Goal: Information Seeking & Learning: Learn about a topic

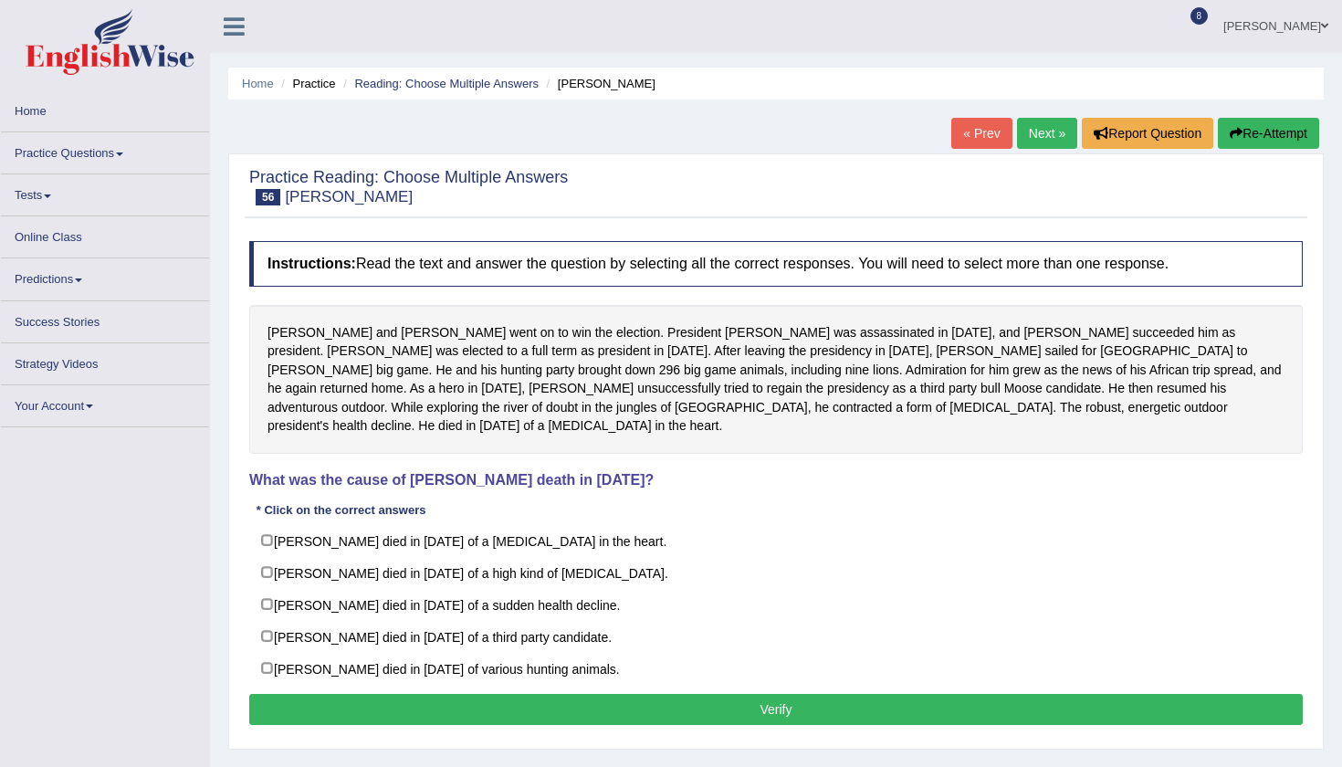
click at [1327, 493] on div "Home Practice Reading: Choose Multiple Answers Theodore « Prev Next » Report Qu…" at bounding box center [776, 456] width 1132 height 913
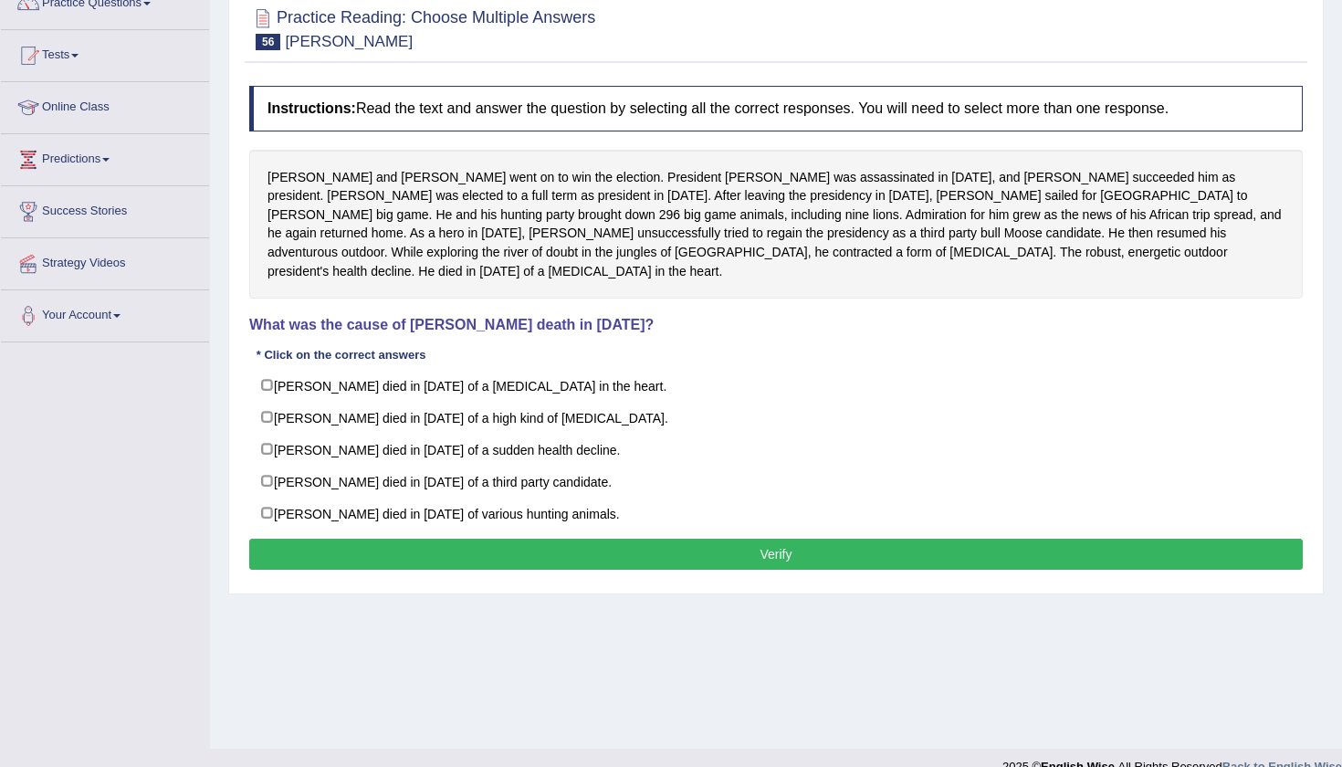
scroll to position [174, 0]
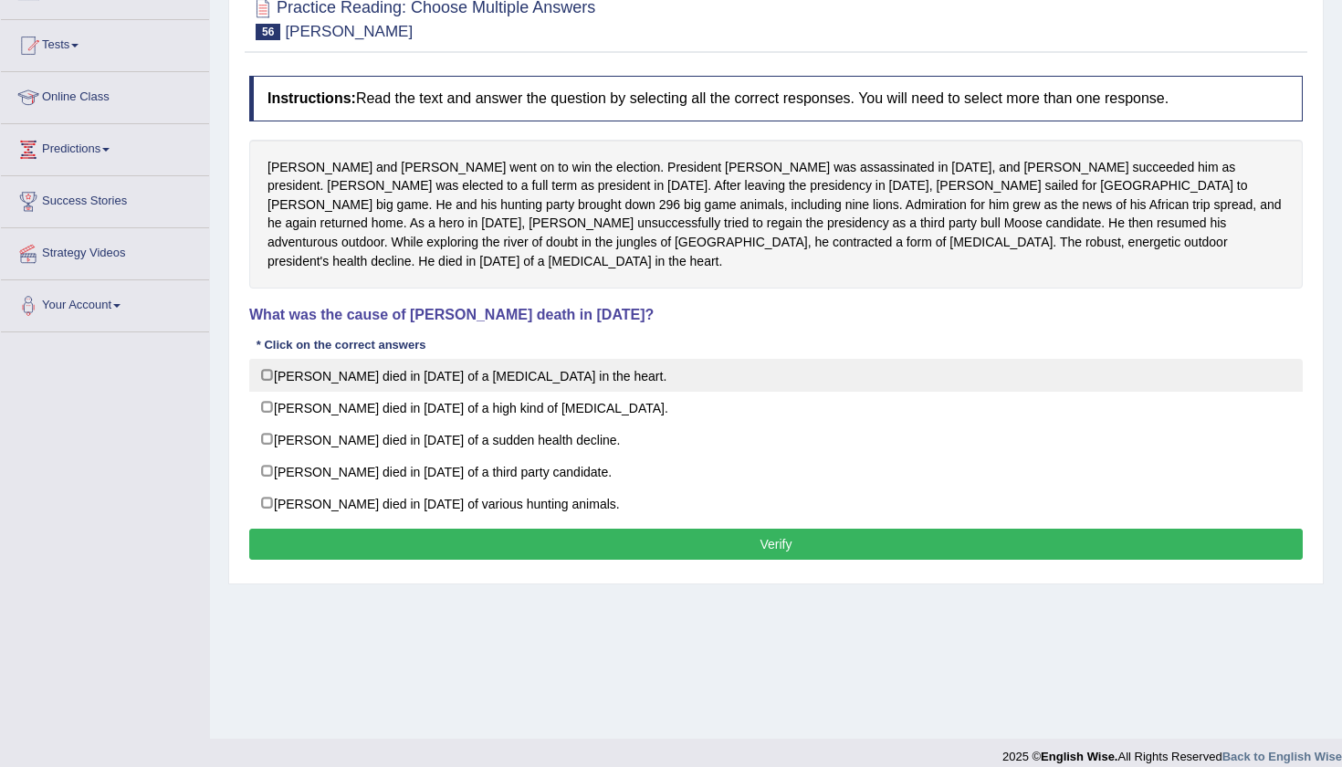
click at [262, 359] on label "Theodore Roosevelt died in 1919 of a blood clot in the heart." at bounding box center [775, 375] width 1053 height 33
checkbox input "true"
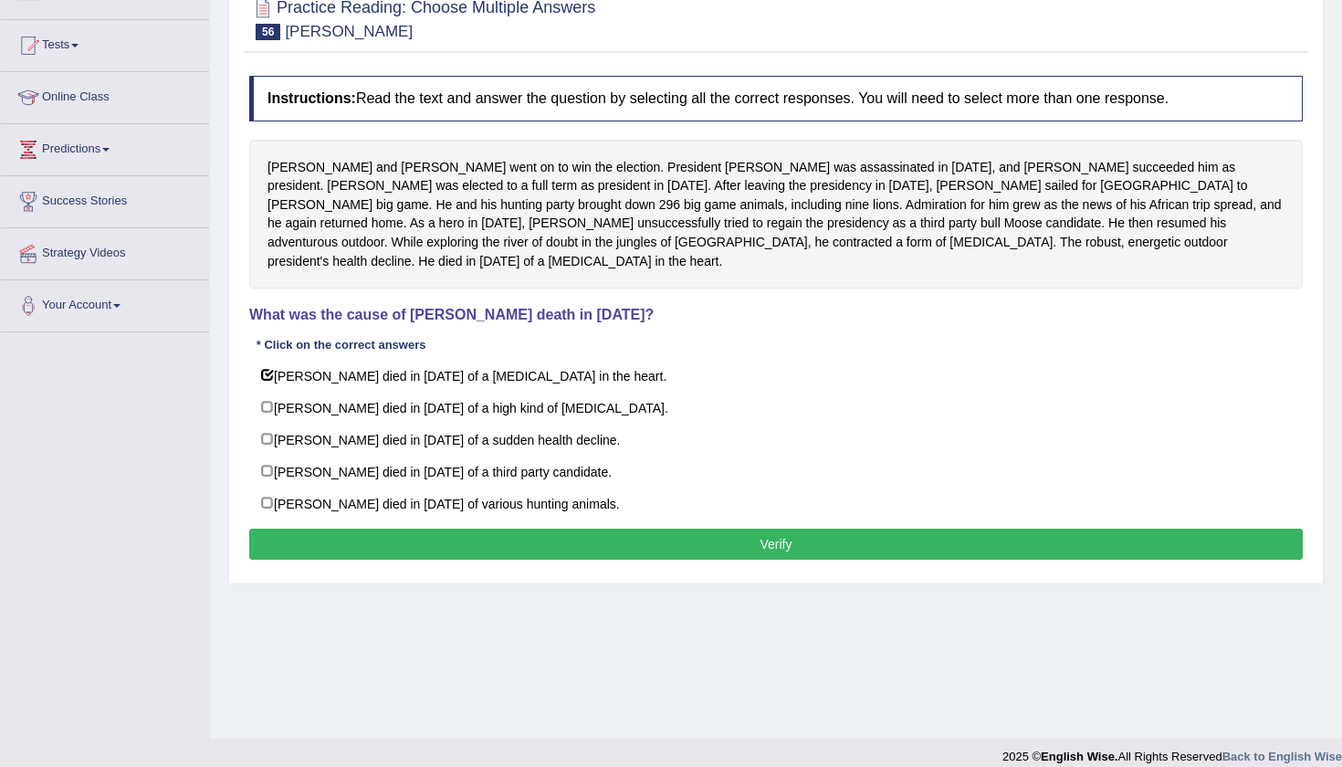
click at [455, 528] on button "Verify" at bounding box center [775, 543] width 1053 height 31
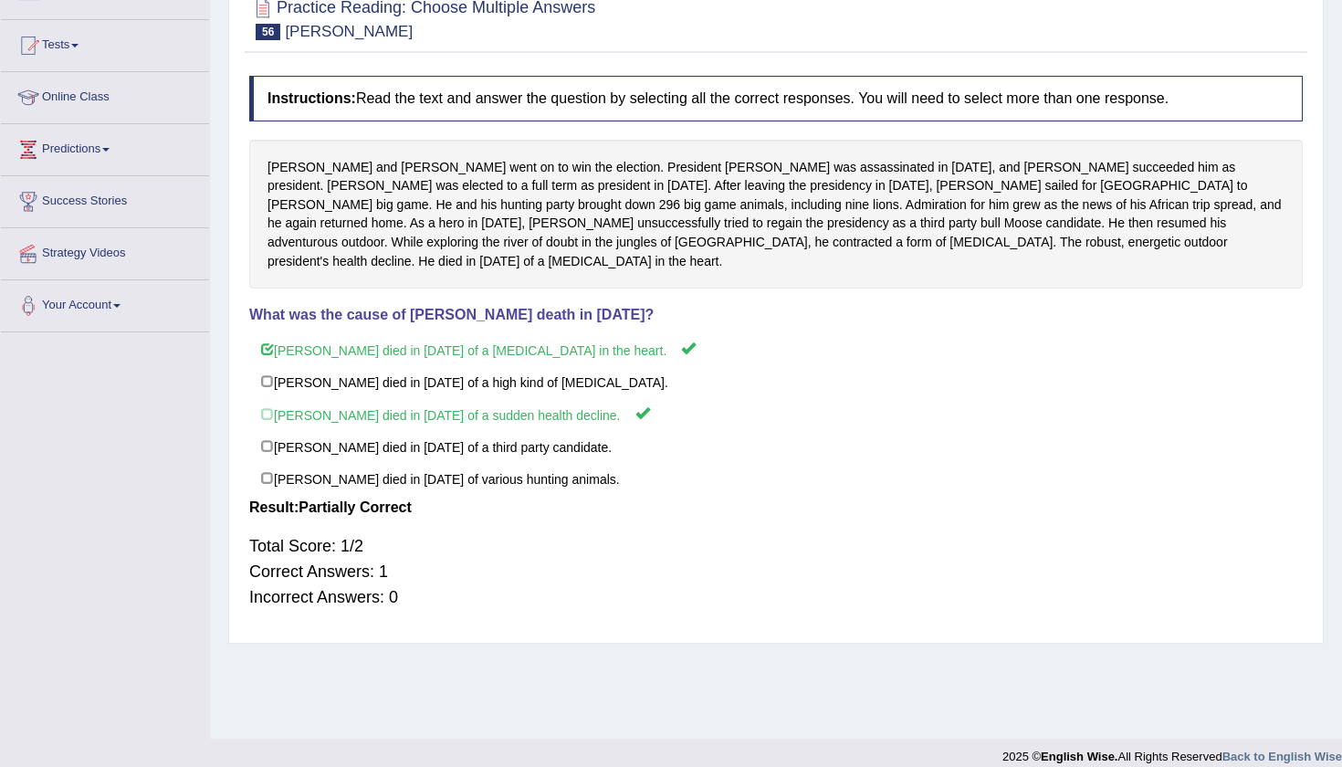
click at [1325, 161] on div "Home Practice Reading: Choose Multiple Answers Theodore « Prev Next » Report Qu…" at bounding box center [776, 282] width 1132 height 913
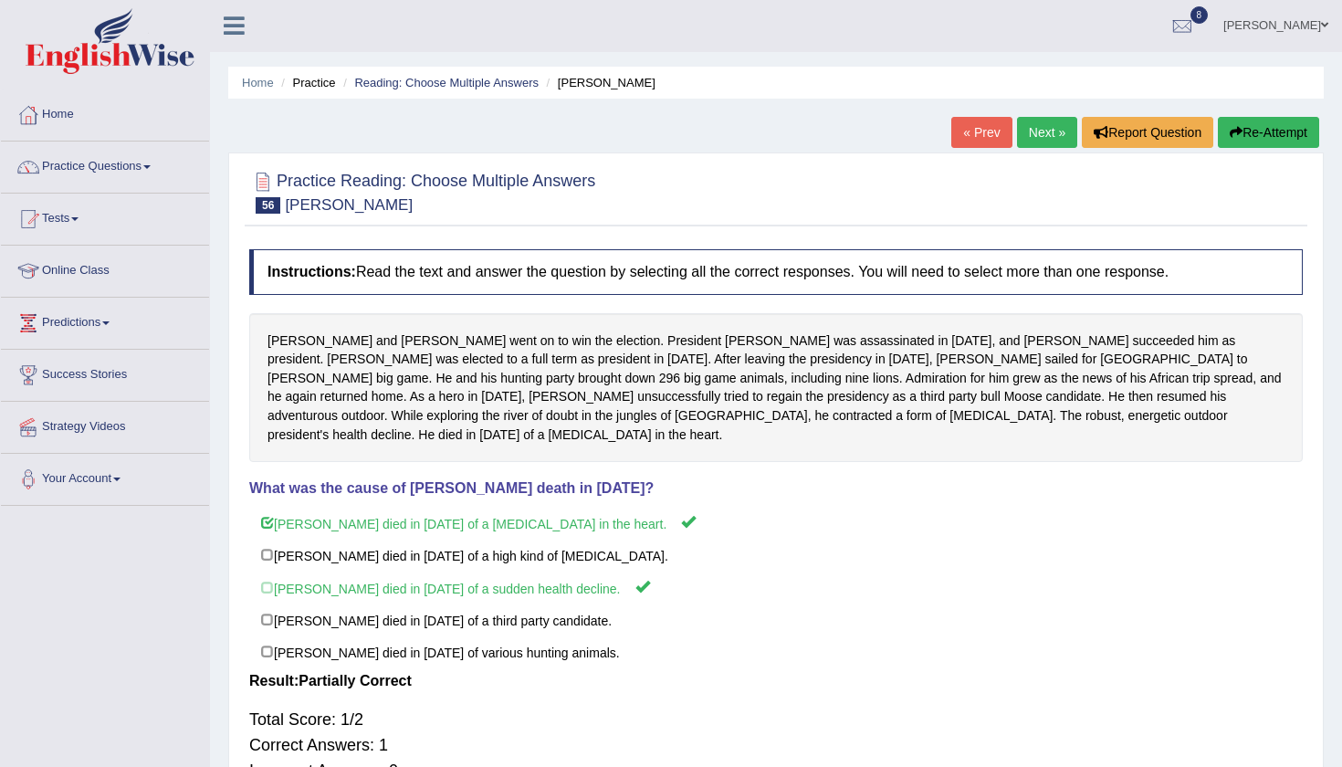
scroll to position [0, 0]
click at [1050, 133] on link "Next »" at bounding box center [1047, 133] width 60 height 31
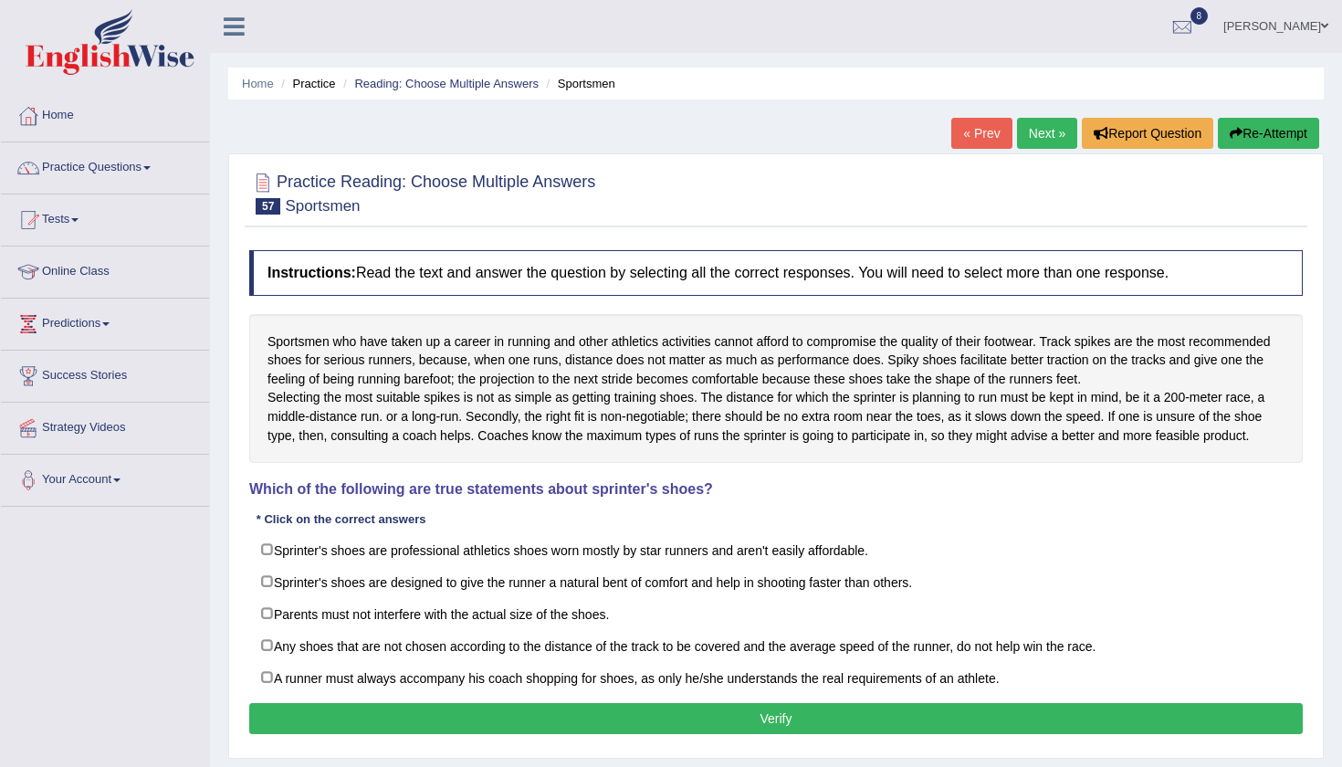
click at [1331, 413] on div "Home Practice Reading: Choose Multiple Answers Sportsmen « Prev Next » Report Q…" at bounding box center [776, 456] width 1132 height 913
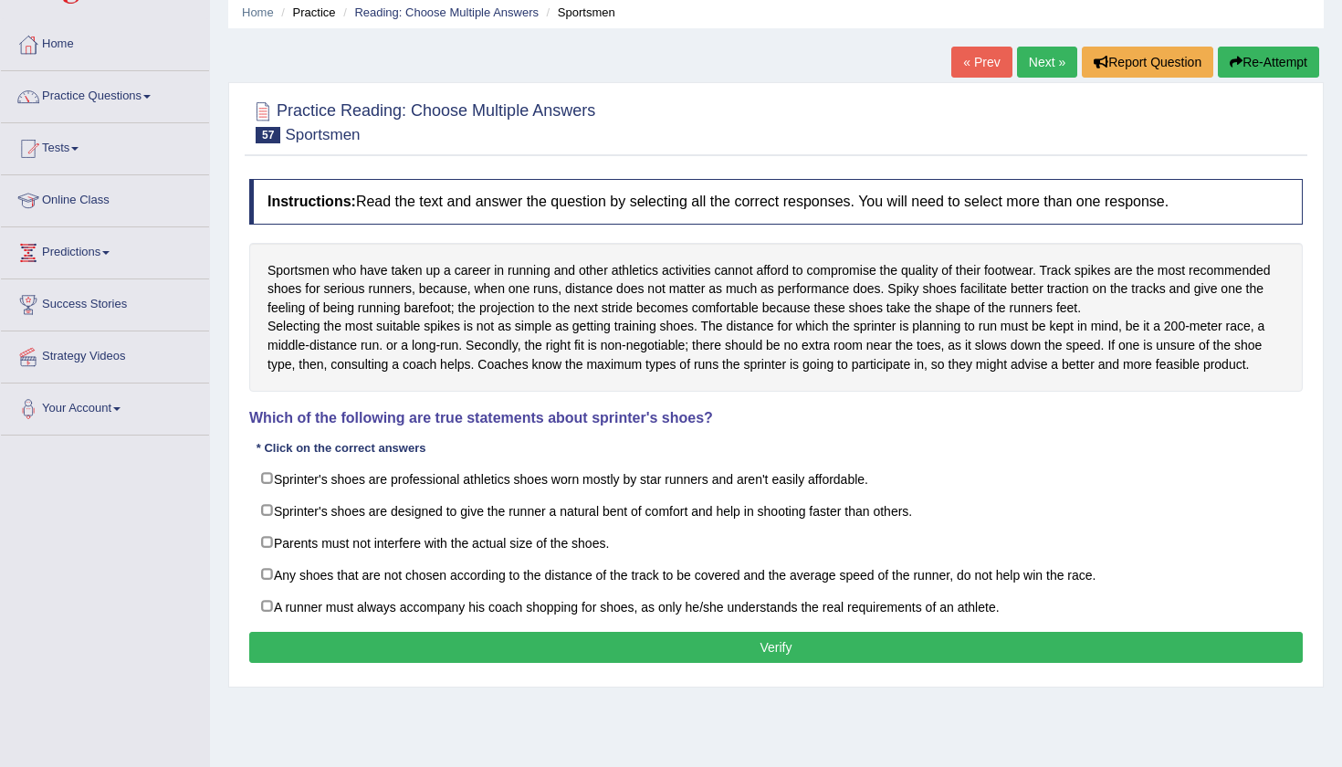
scroll to position [77, 0]
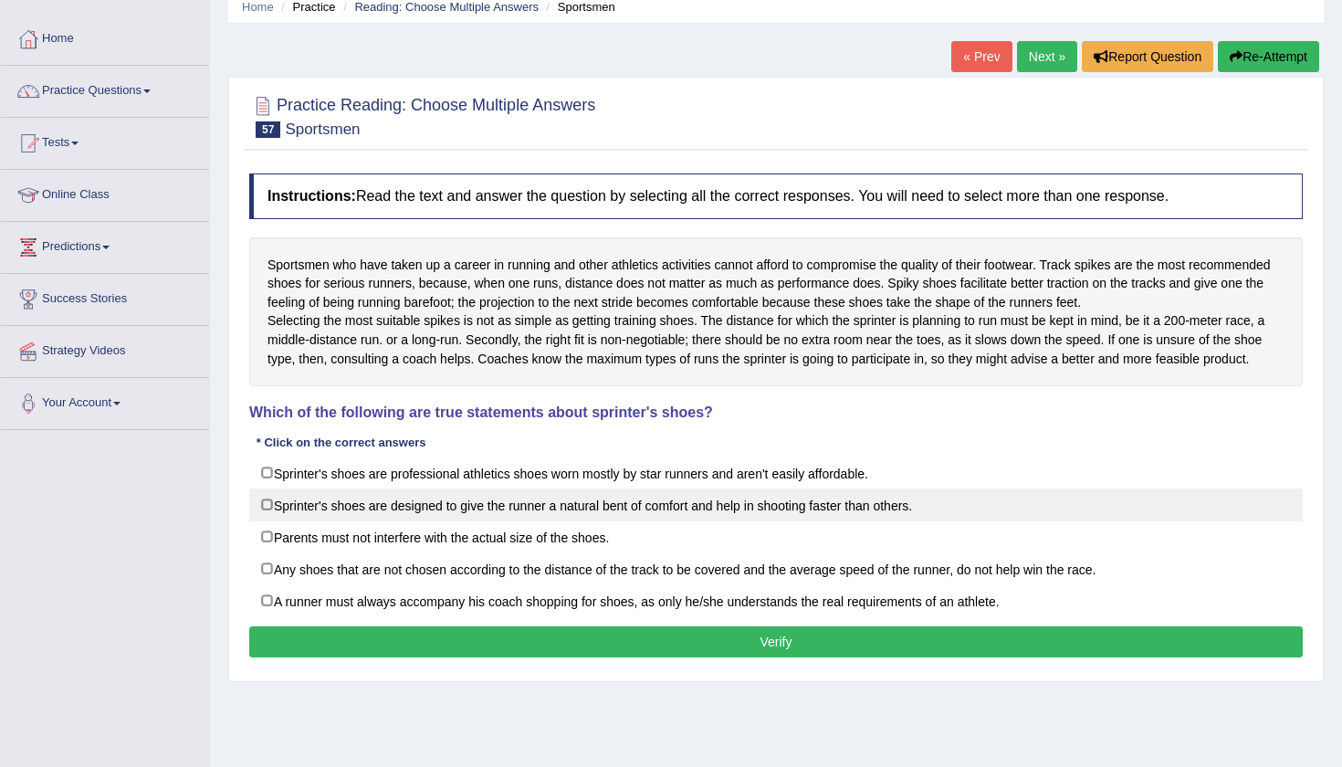
click at [268, 518] on label "Sprinter's shoes are designed to give the runner a natural bent of comfort and …" at bounding box center [775, 504] width 1053 height 33
checkbox input "true"
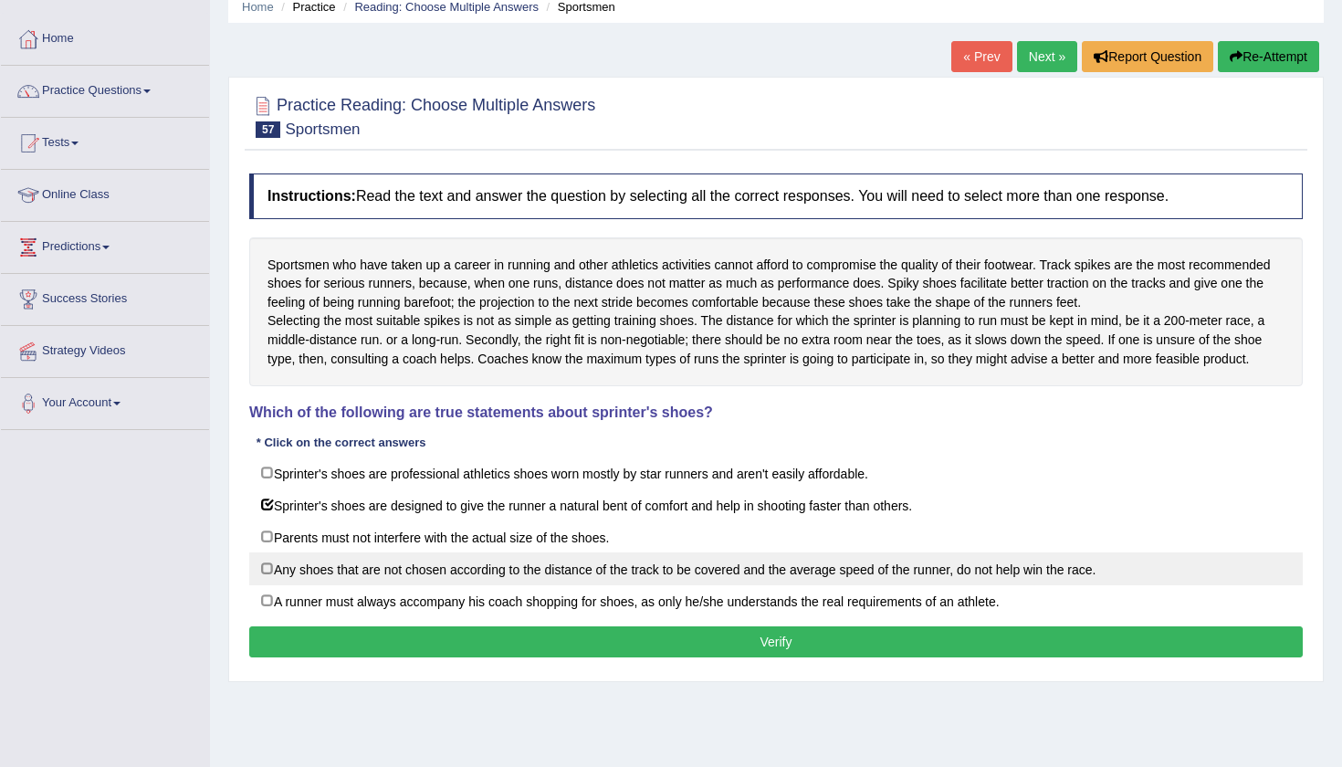
click at [263, 582] on label "Any shoes that are not chosen according to the distance of the track to be cove…" at bounding box center [775, 568] width 1053 height 33
checkbox input "true"
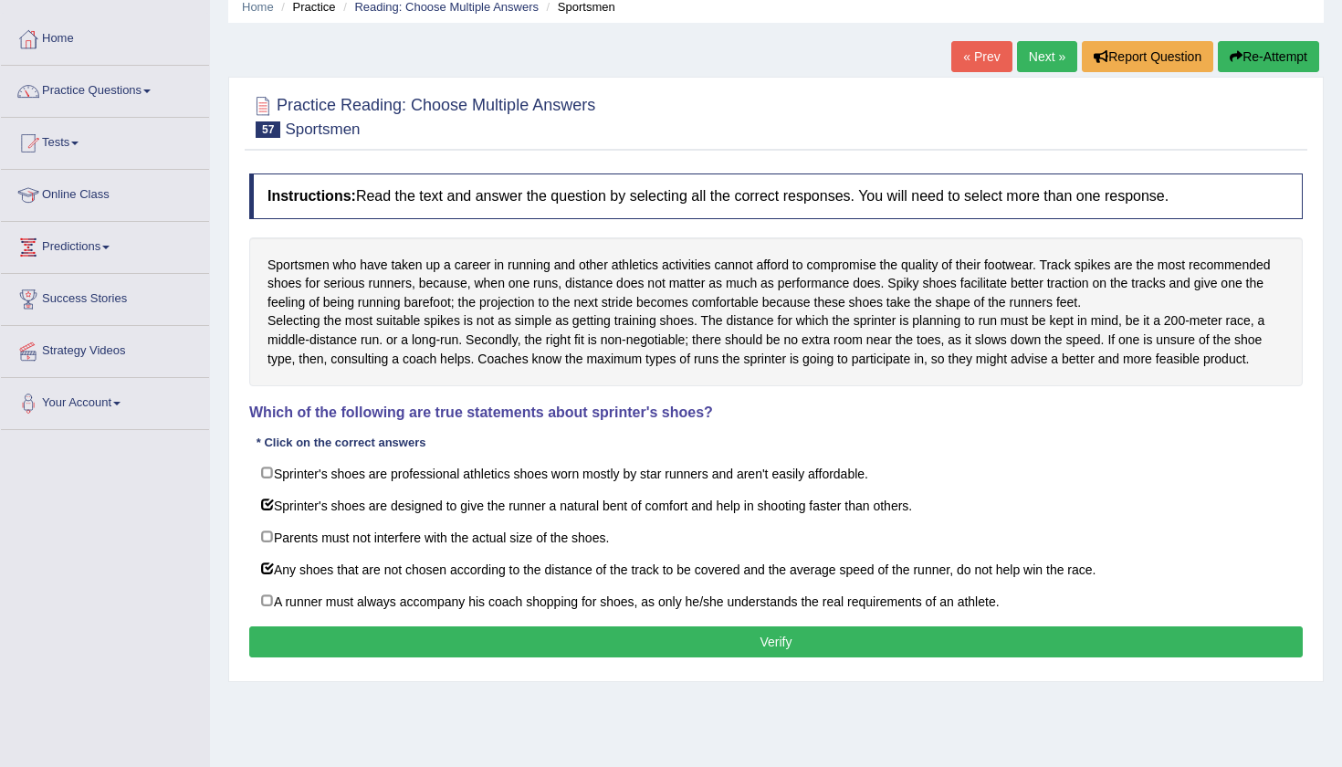
click at [523, 657] on button "Verify" at bounding box center [775, 641] width 1053 height 31
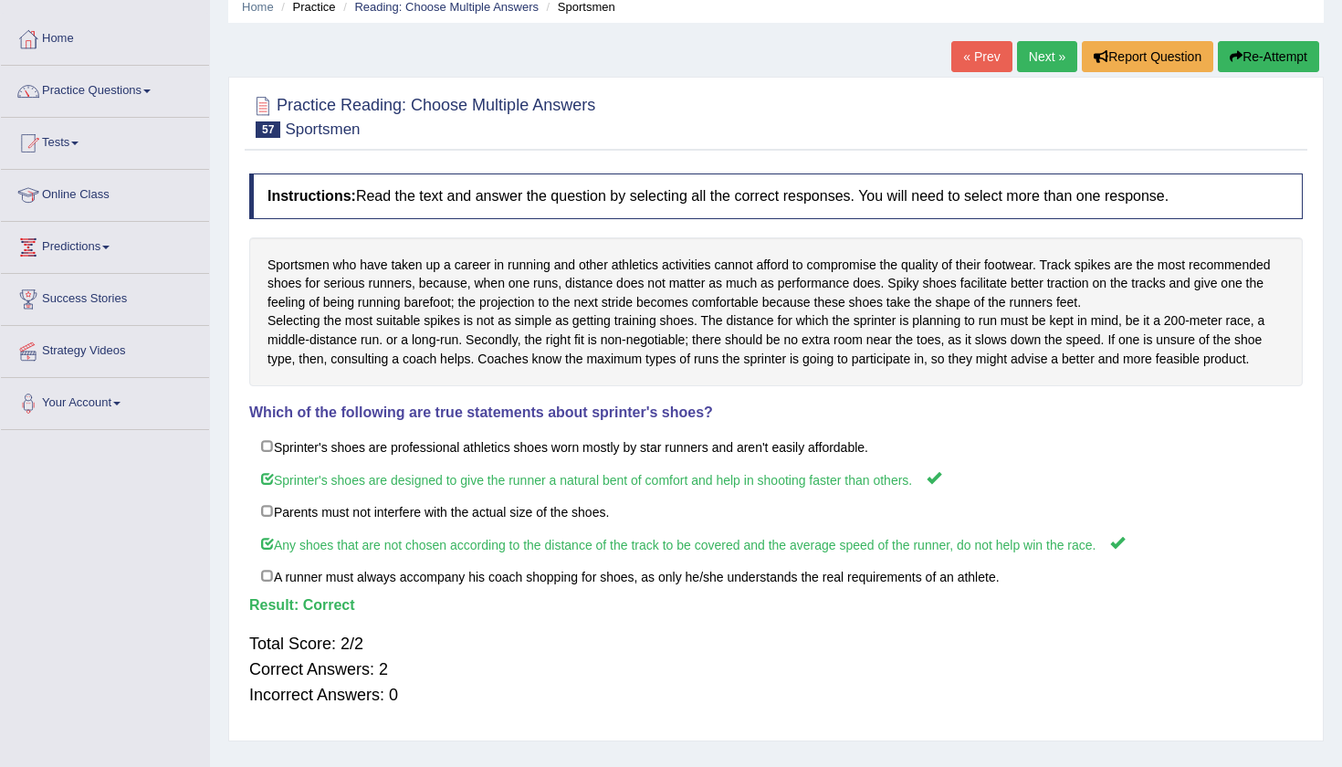
click at [1036, 52] on link "Next »" at bounding box center [1047, 56] width 60 height 31
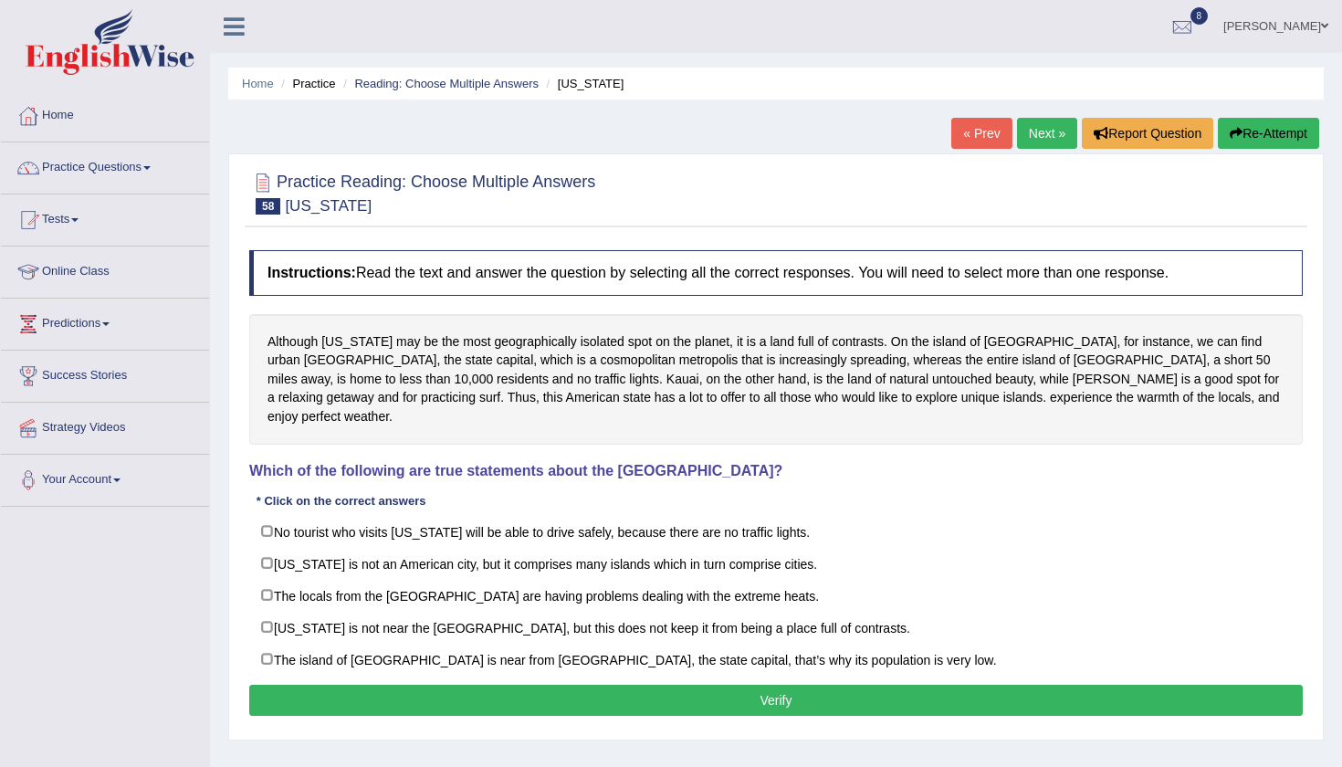
click at [1337, 476] on div "Home Practice Reading: Choose Multiple Answers Hawaii « Prev Next » Report Ques…" at bounding box center [776, 456] width 1132 height 913
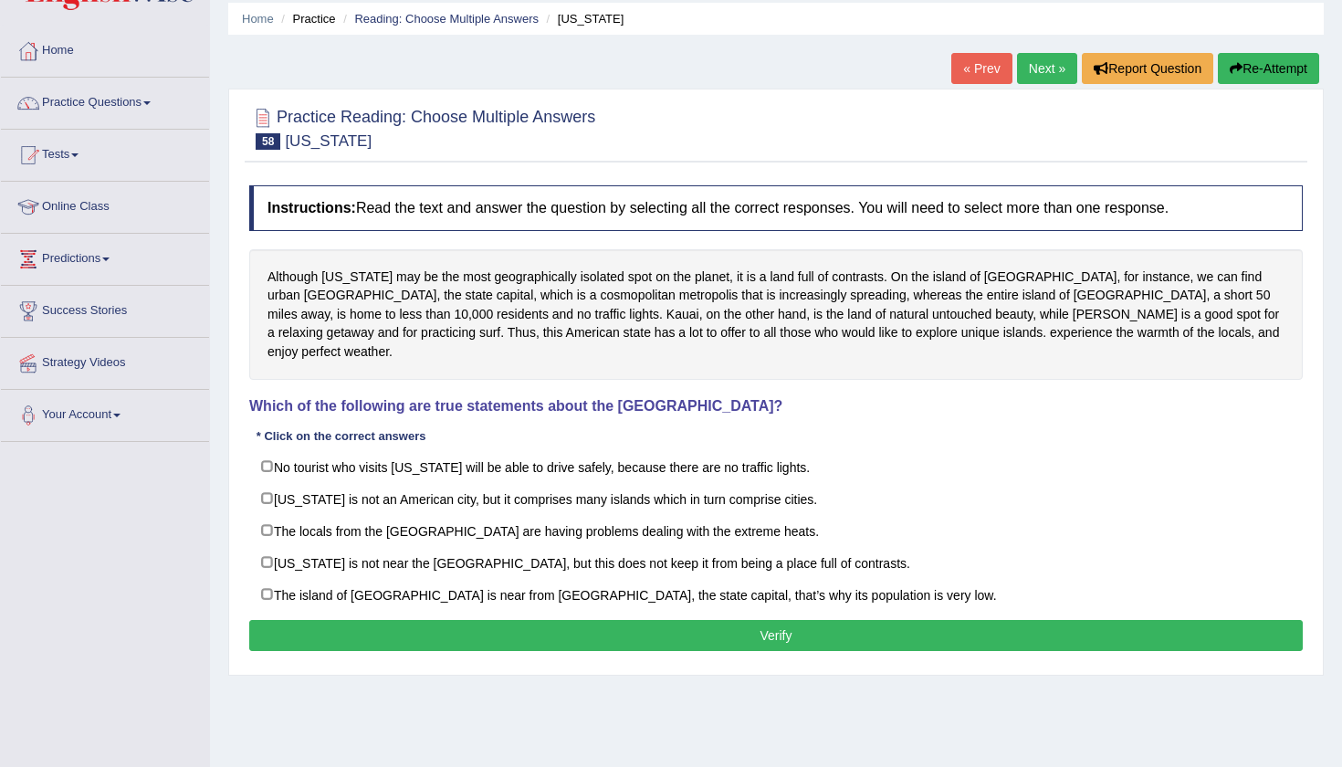
scroll to position [87, 0]
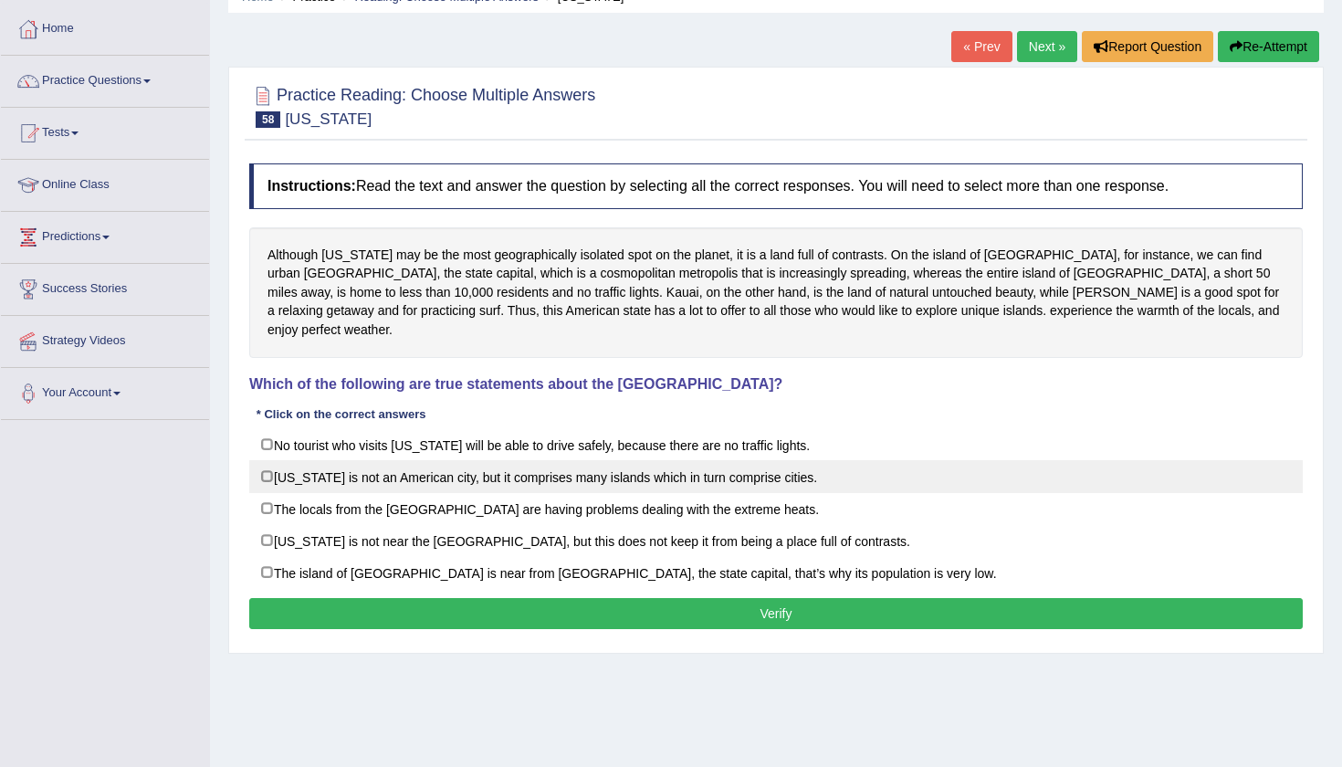
click at [268, 460] on label "Hawaii is not an American city, but it comprises many islands which in turn com…" at bounding box center [775, 476] width 1053 height 33
checkbox input "true"
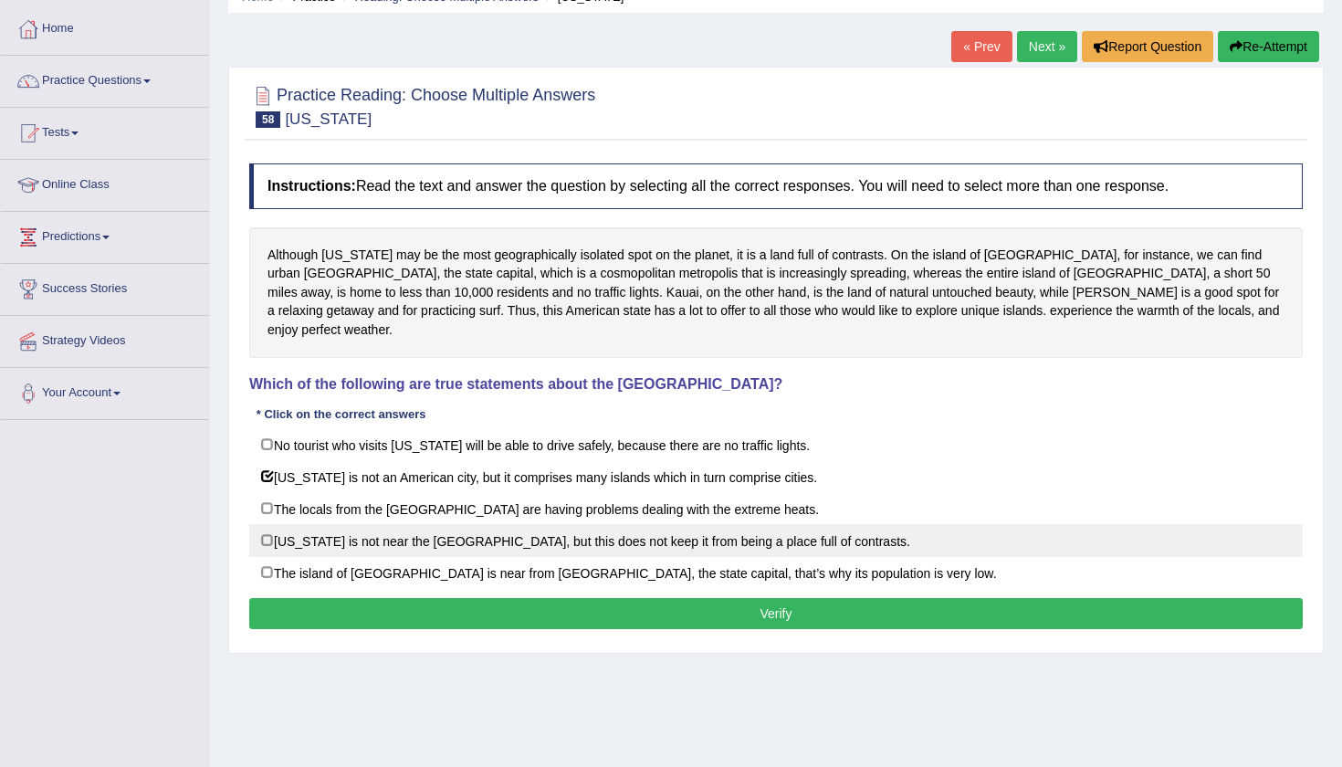
click at [265, 524] on label "Hawaii is not near the mainland United States, but this does not keep it from b…" at bounding box center [775, 540] width 1053 height 33
checkbox input "true"
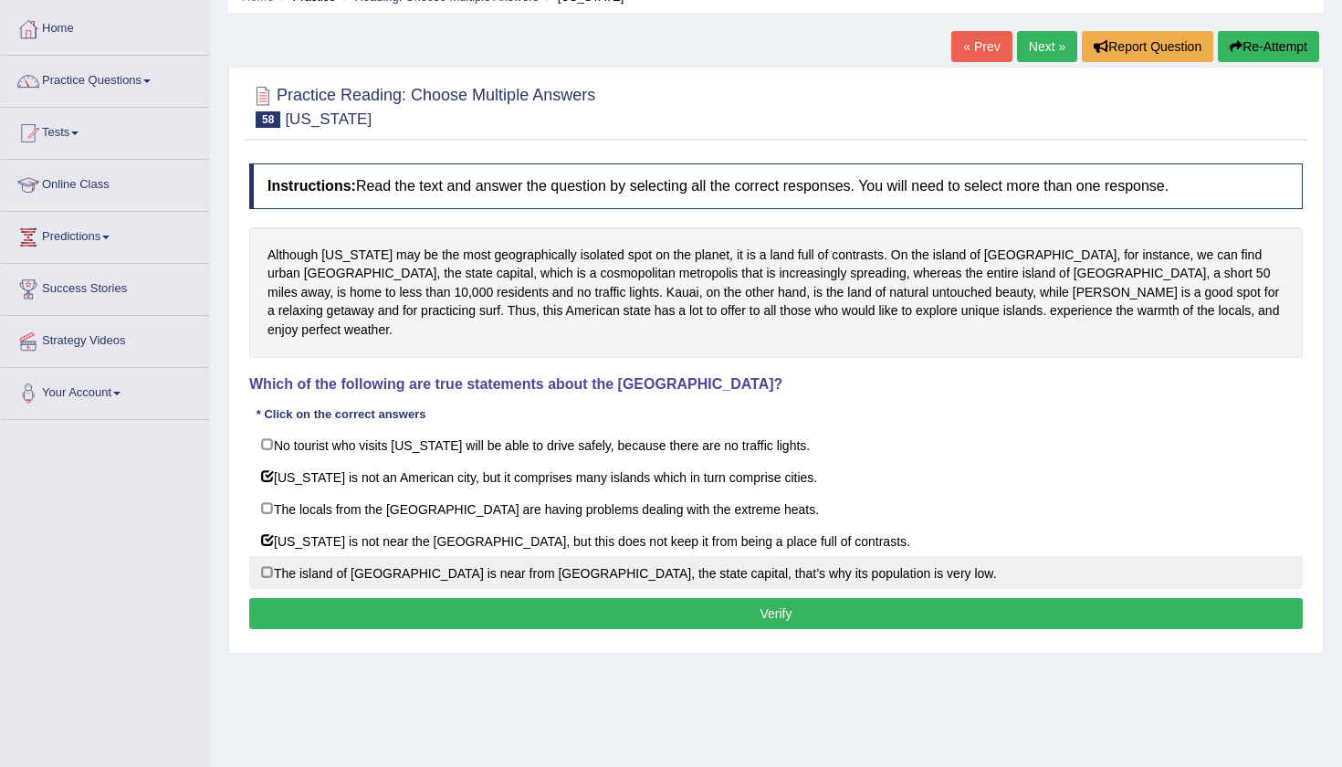
click at [267, 558] on label "The island of Molokai is near from Honolulu, the state capital, that’s why its …" at bounding box center [775, 572] width 1053 height 33
checkbox input "true"
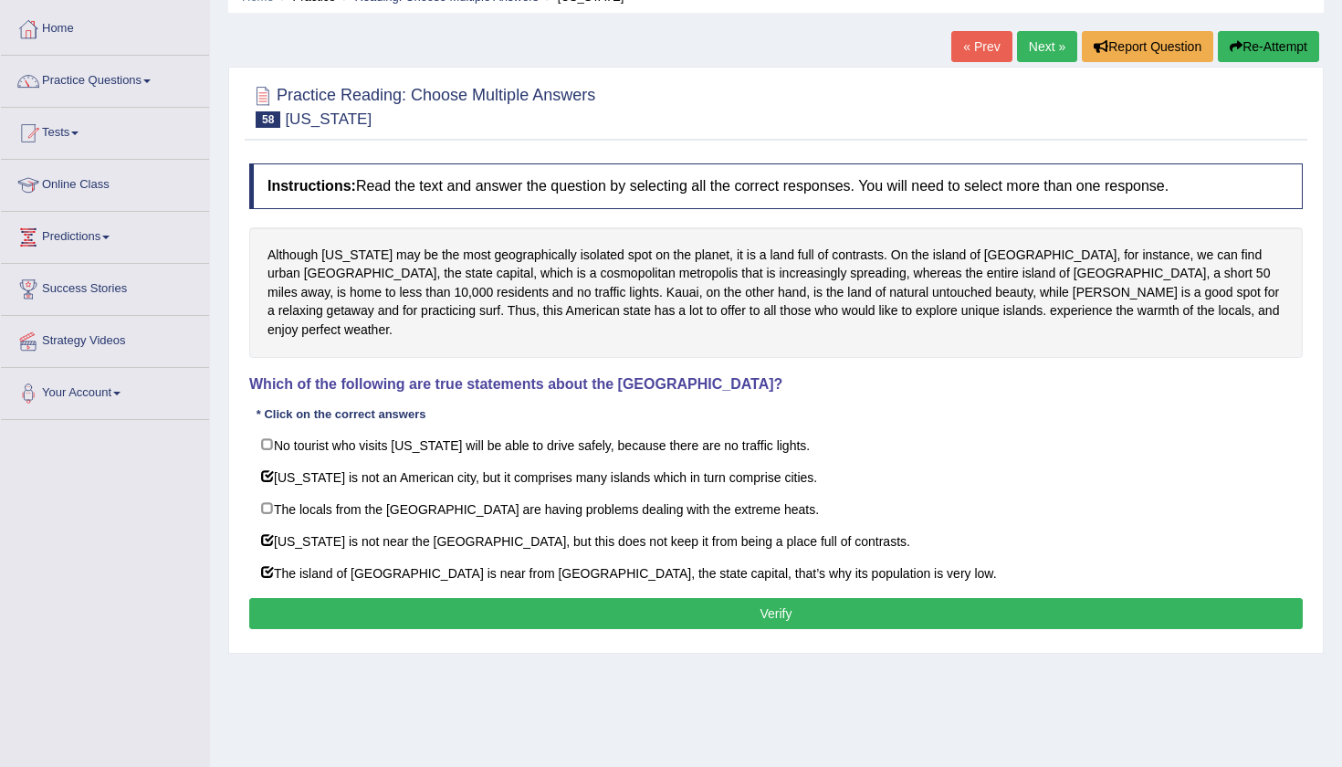
click at [439, 598] on button "Verify" at bounding box center [775, 613] width 1053 height 31
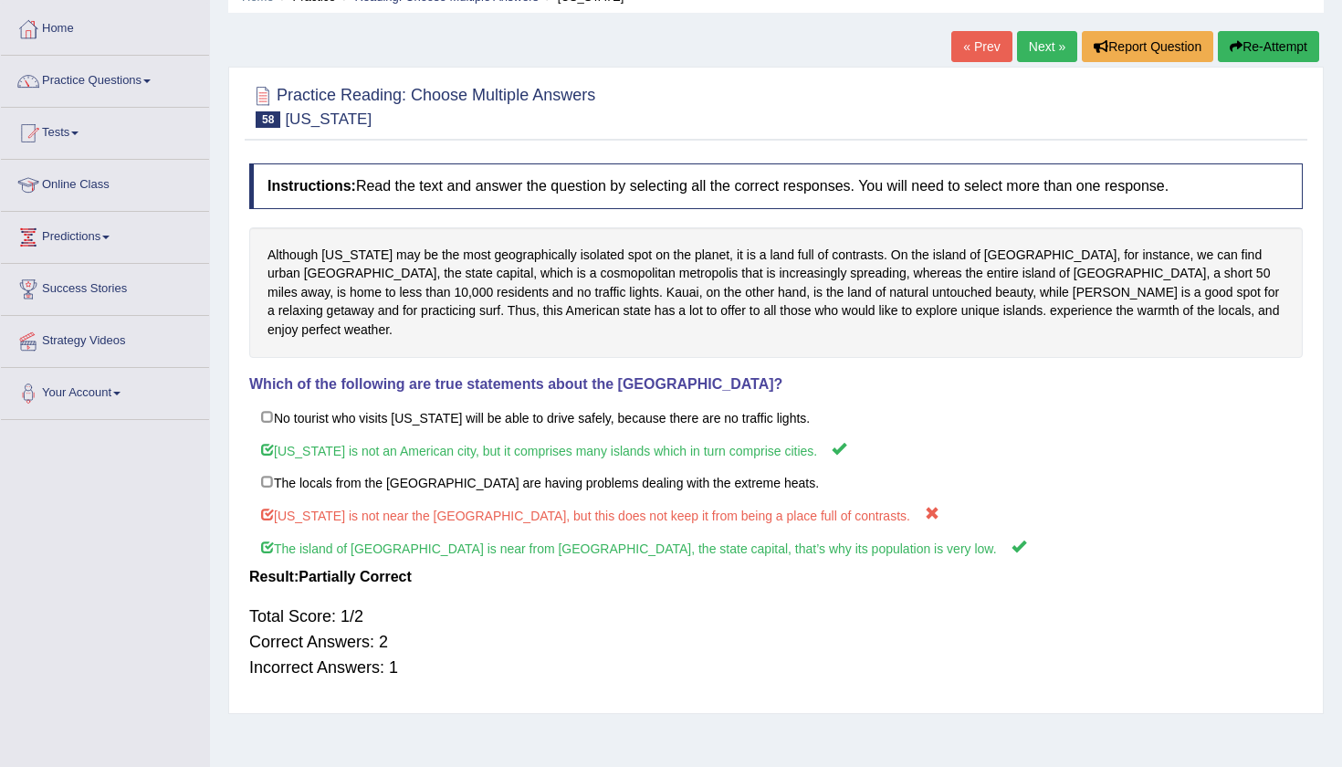
click at [1031, 41] on link "Next »" at bounding box center [1047, 46] width 60 height 31
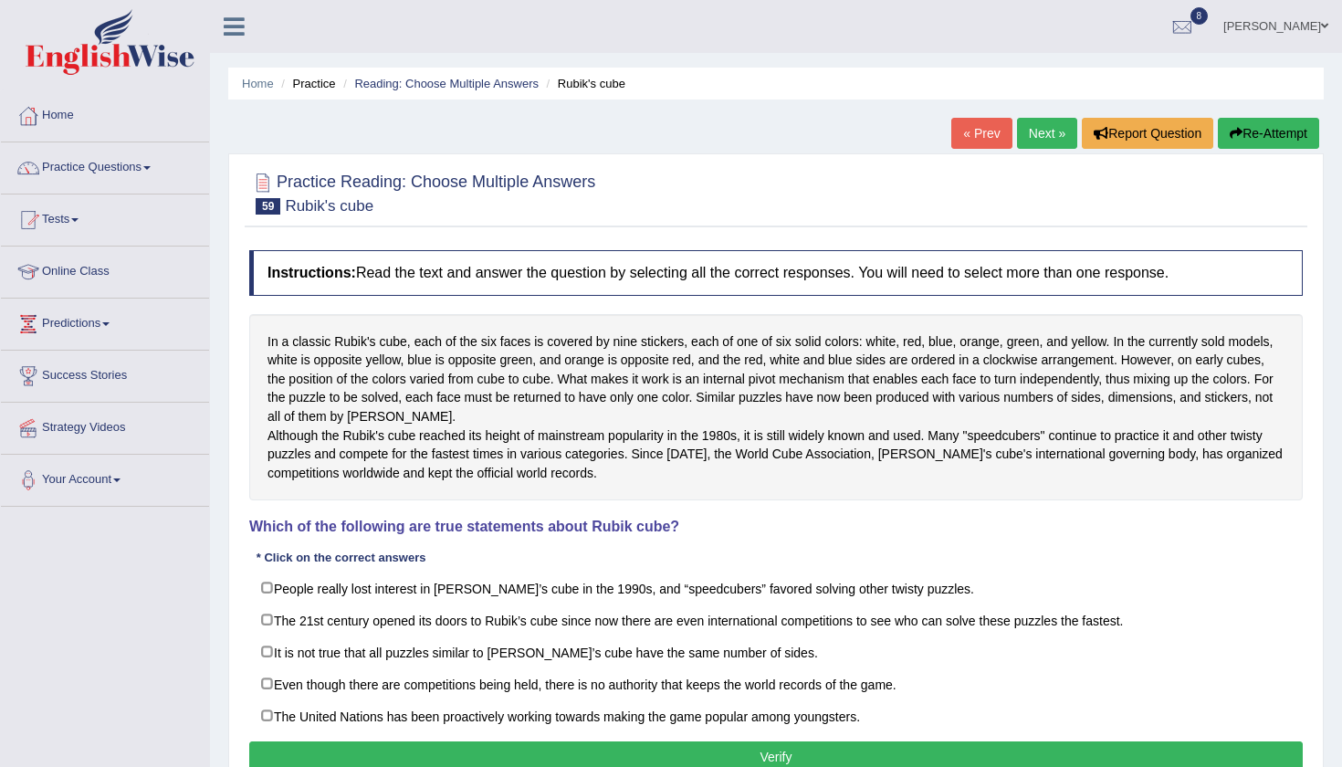
click at [1333, 467] on div "Home Practice Reading: Choose Multiple Answers Rubik's cube « Prev Next » Repor…" at bounding box center [776, 456] width 1132 height 913
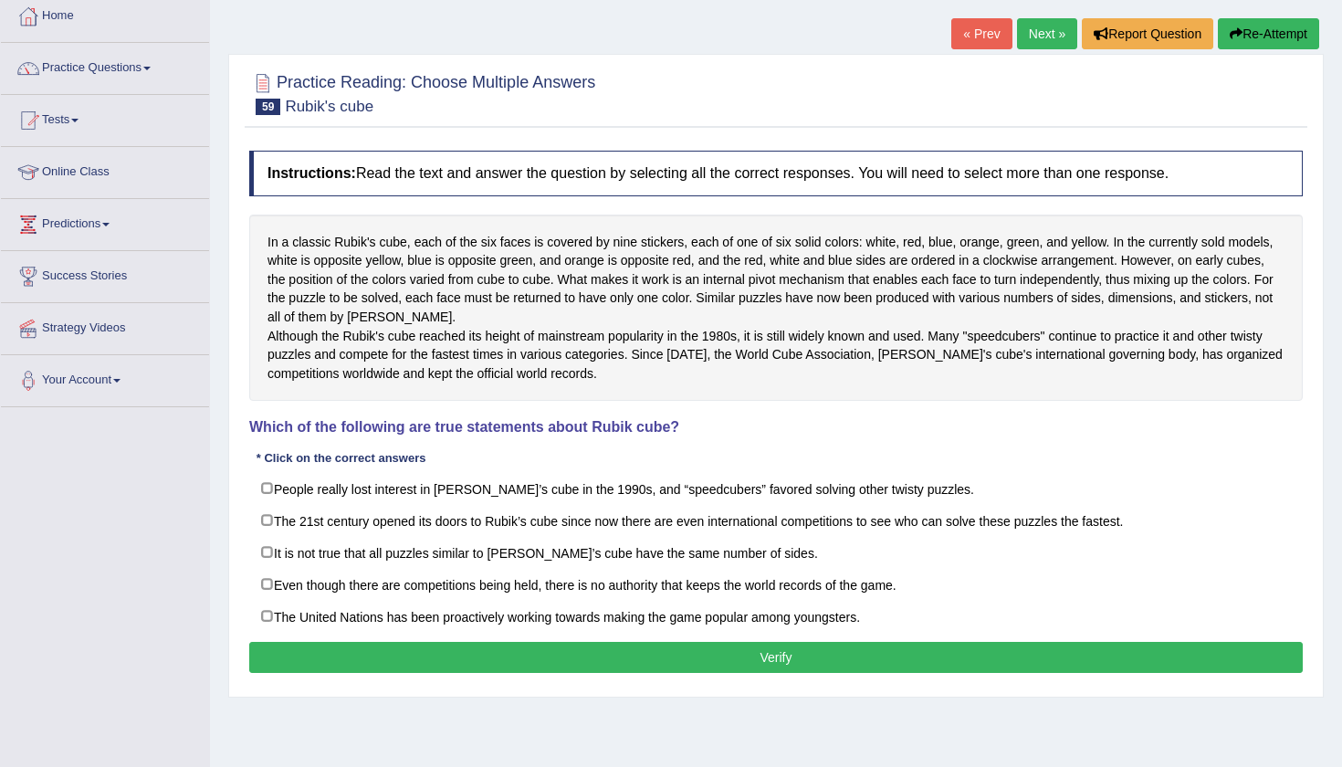
scroll to position [122, 0]
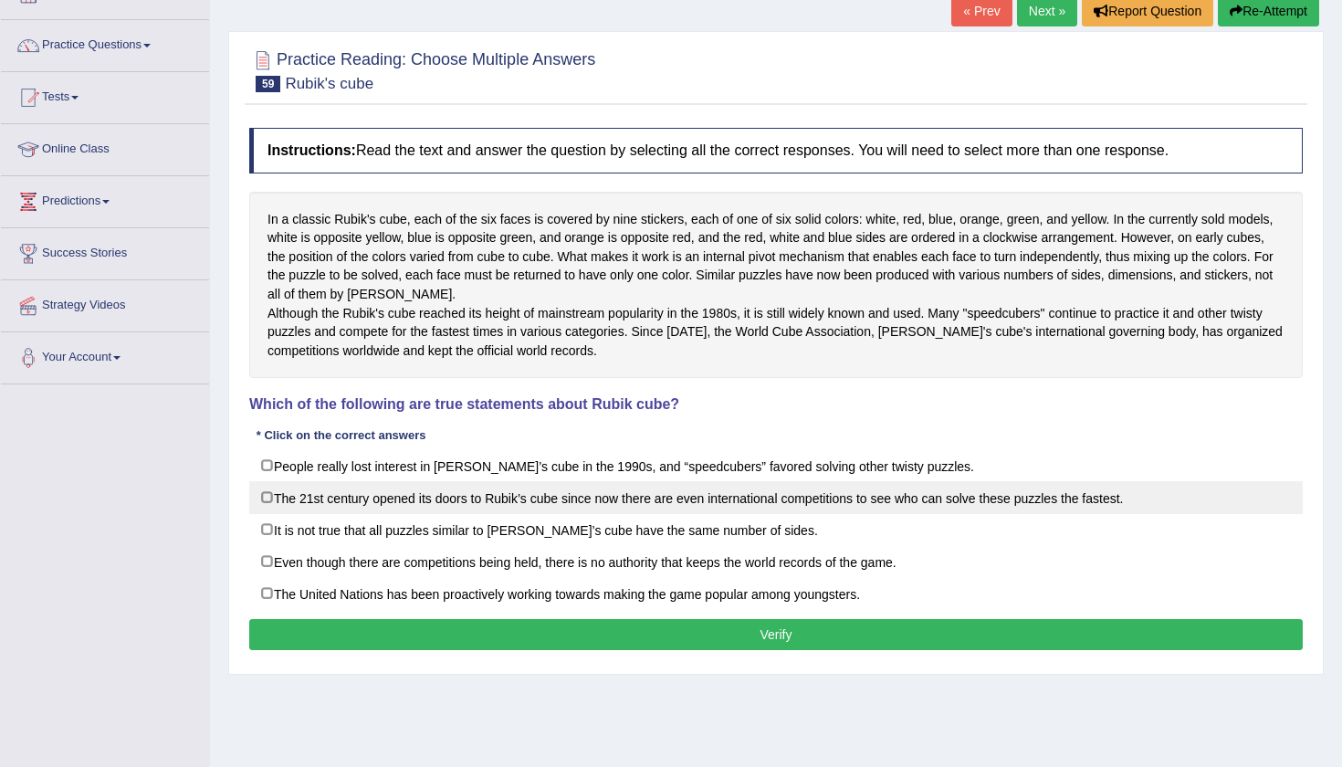
click at [271, 514] on label "The 21st century opened its doors to Rubik’s cube since now there are even inte…" at bounding box center [775, 497] width 1053 height 33
checkbox input "true"
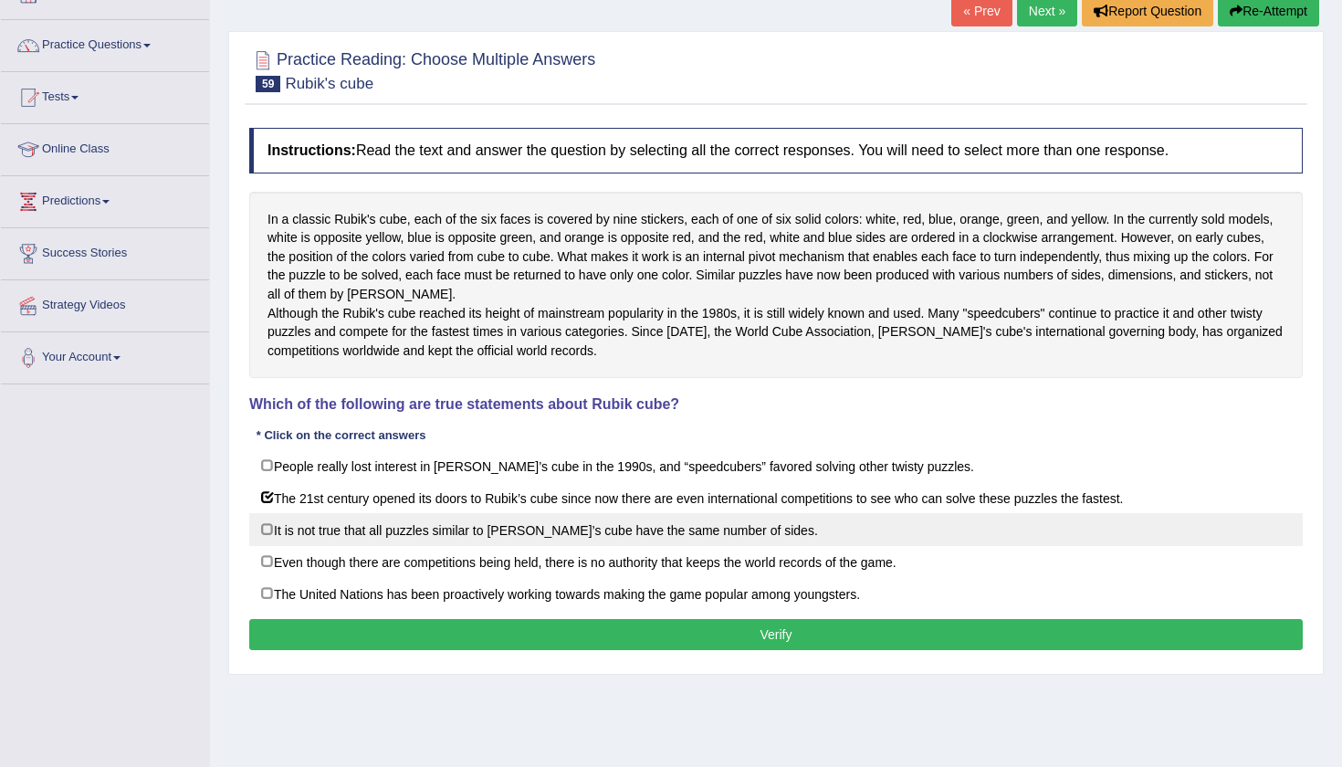
click at [266, 545] on label "It is not true that all puzzles similar to Rubik’s cube have the same number of…" at bounding box center [775, 529] width 1053 height 33
checkbox input "true"
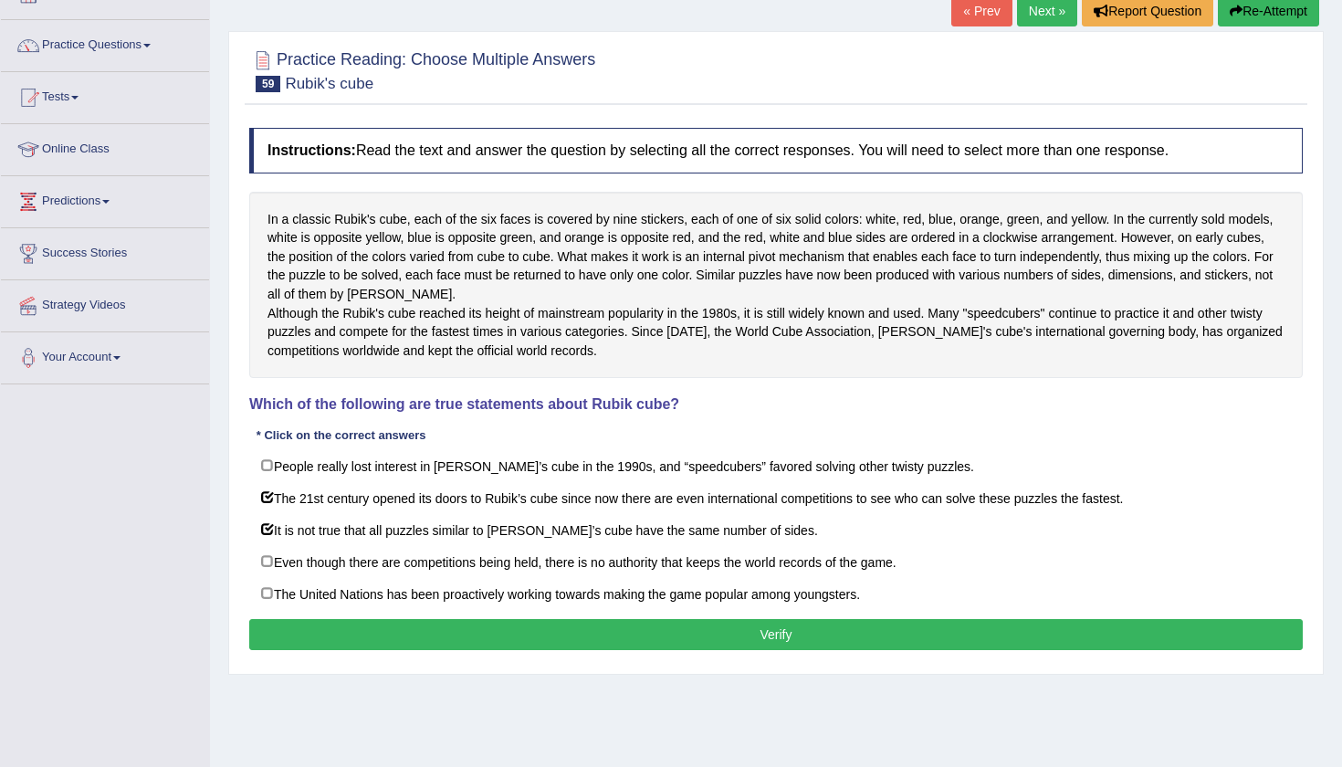
click at [387, 650] on button "Verify" at bounding box center [775, 634] width 1053 height 31
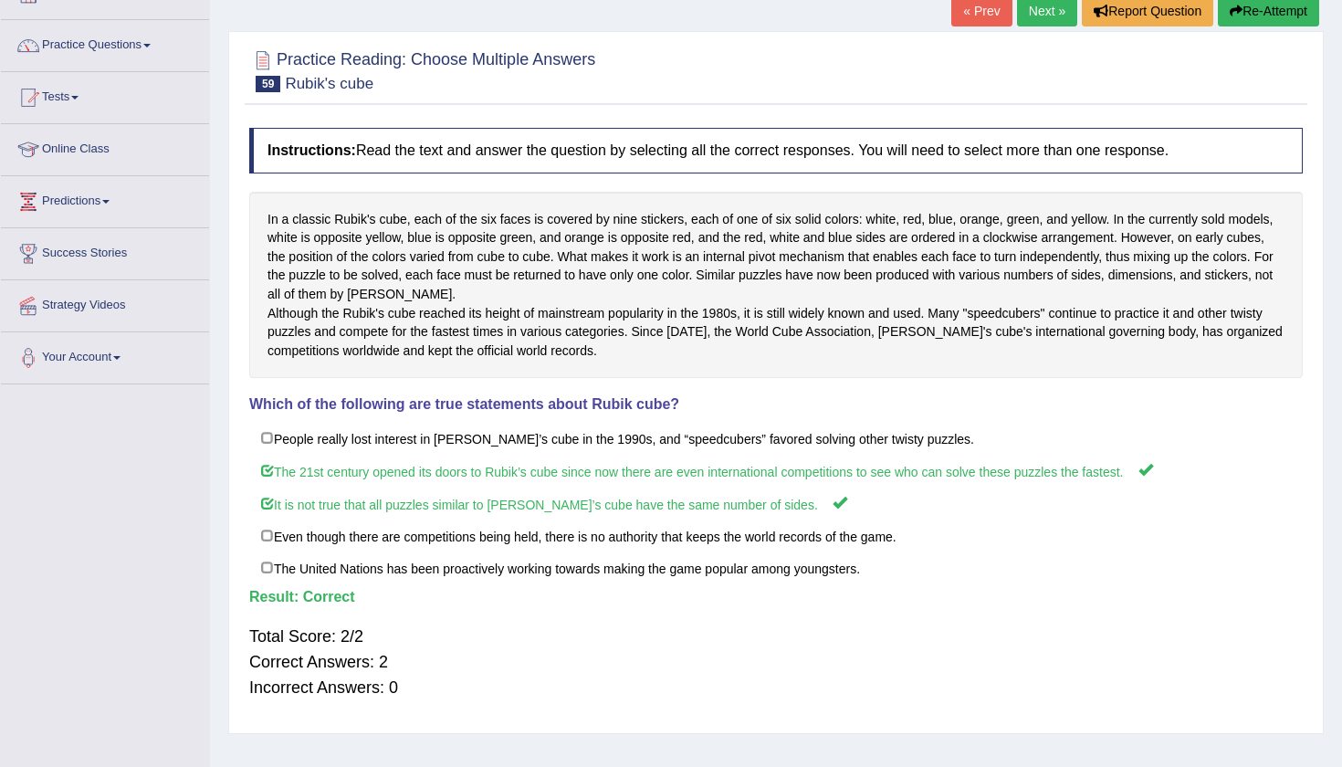
click at [1017, 8] on link "Next »" at bounding box center [1047, 10] width 60 height 31
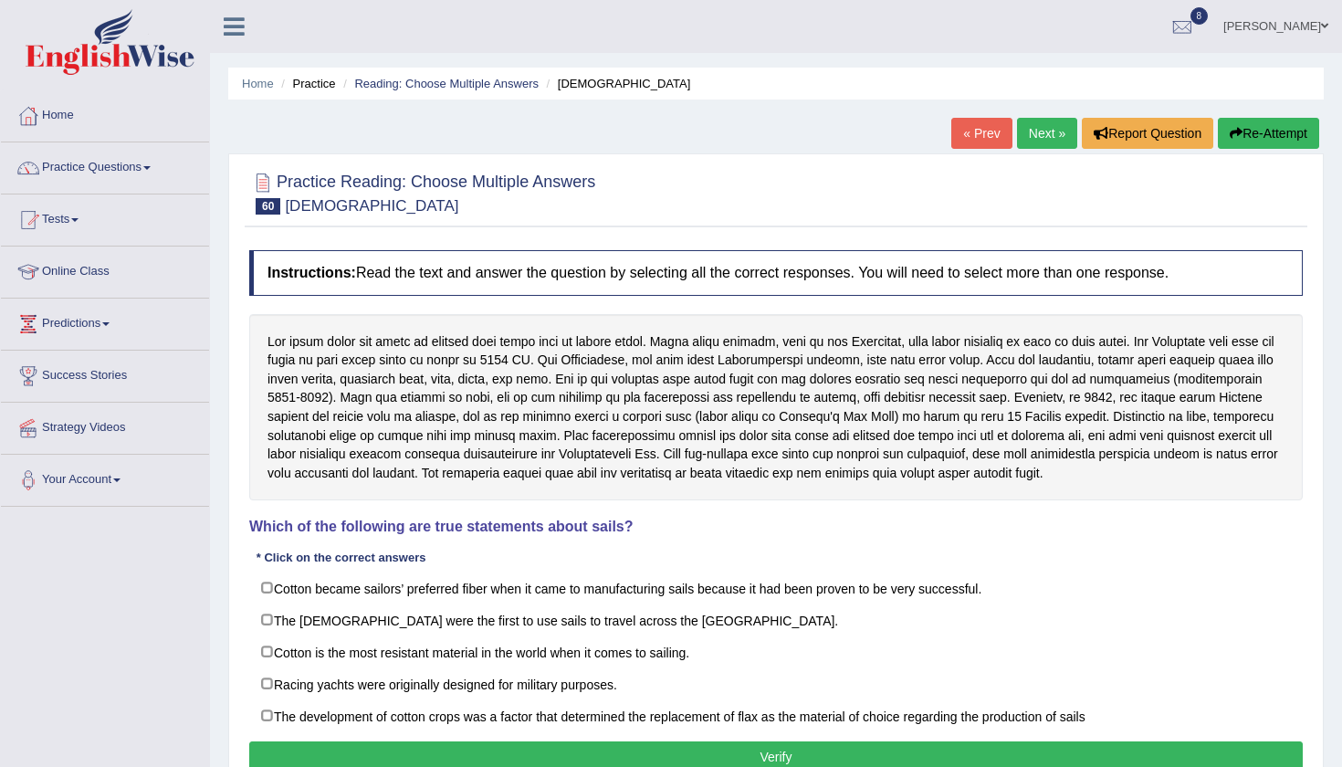
click at [1333, 511] on div "Home Practice Reading: Choose Multiple Answers Egyptians « Prev Next » Report Q…" at bounding box center [776, 456] width 1132 height 913
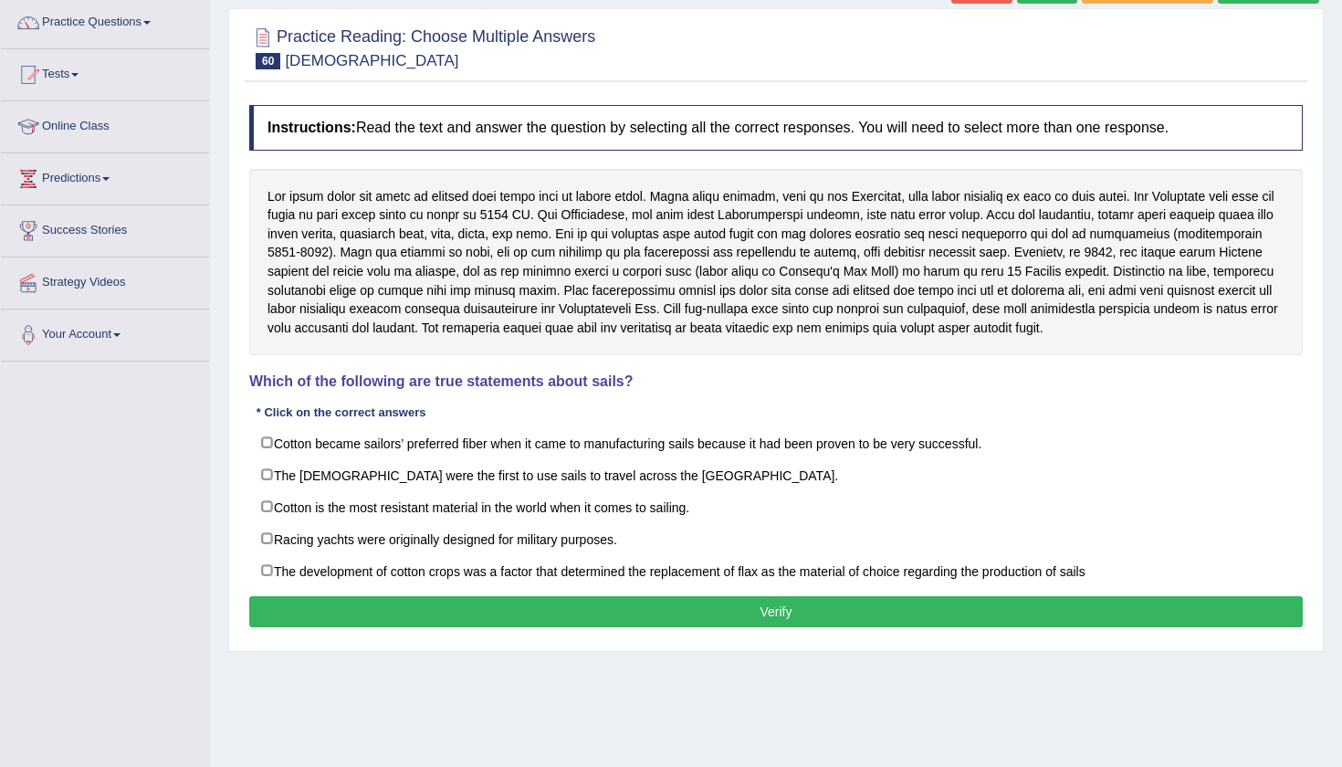
scroll to position [179, 0]
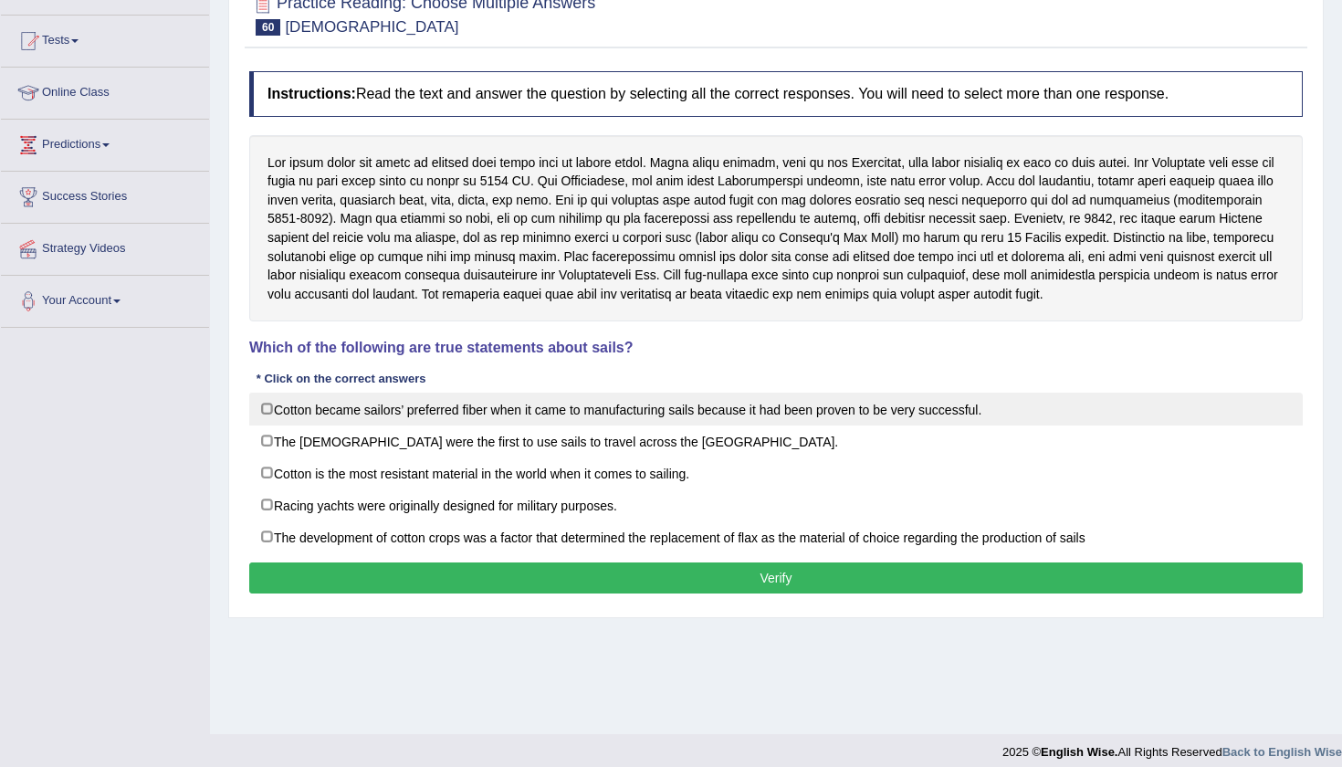
click at [267, 403] on label "Cotton became sailors’ preferred fiber when it came to manufacturing sails beca…" at bounding box center [775, 408] width 1053 height 33
checkbox input "true"
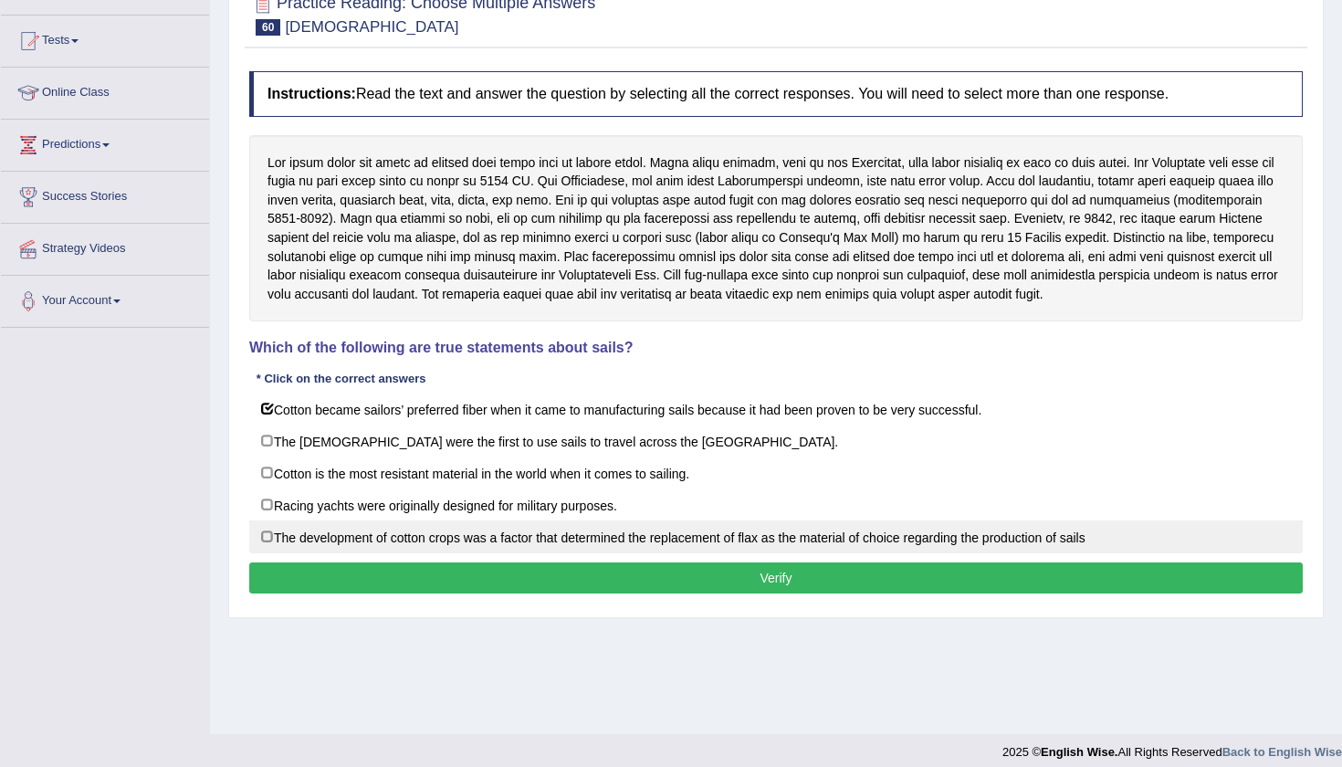
click at [258, 527] on label "The development of cotton crops was a factor that determined the replacement of…" at bounding box center [775, 536] width 1053 height 33
checkbox input "true"
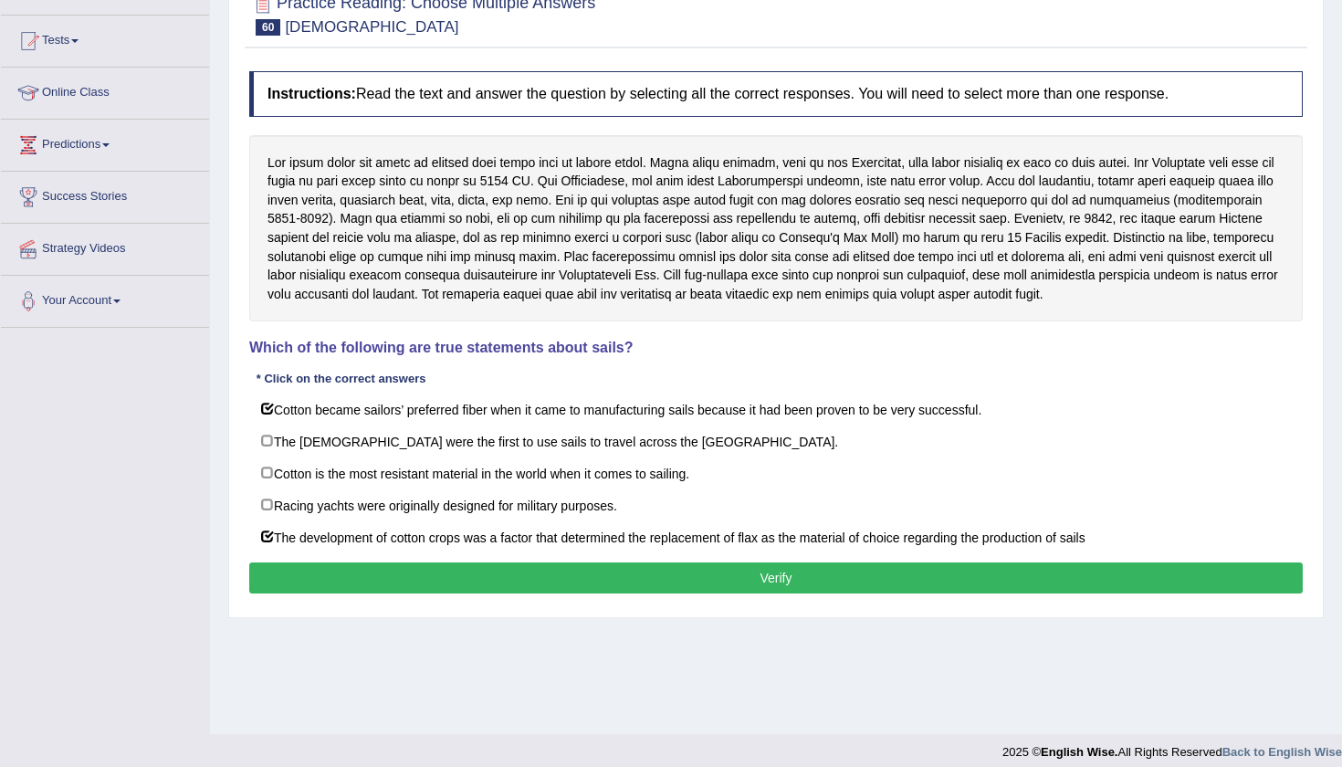
click at [395, 580] on button "Verify" at bounding box center [775, 577] width 1053 height 31
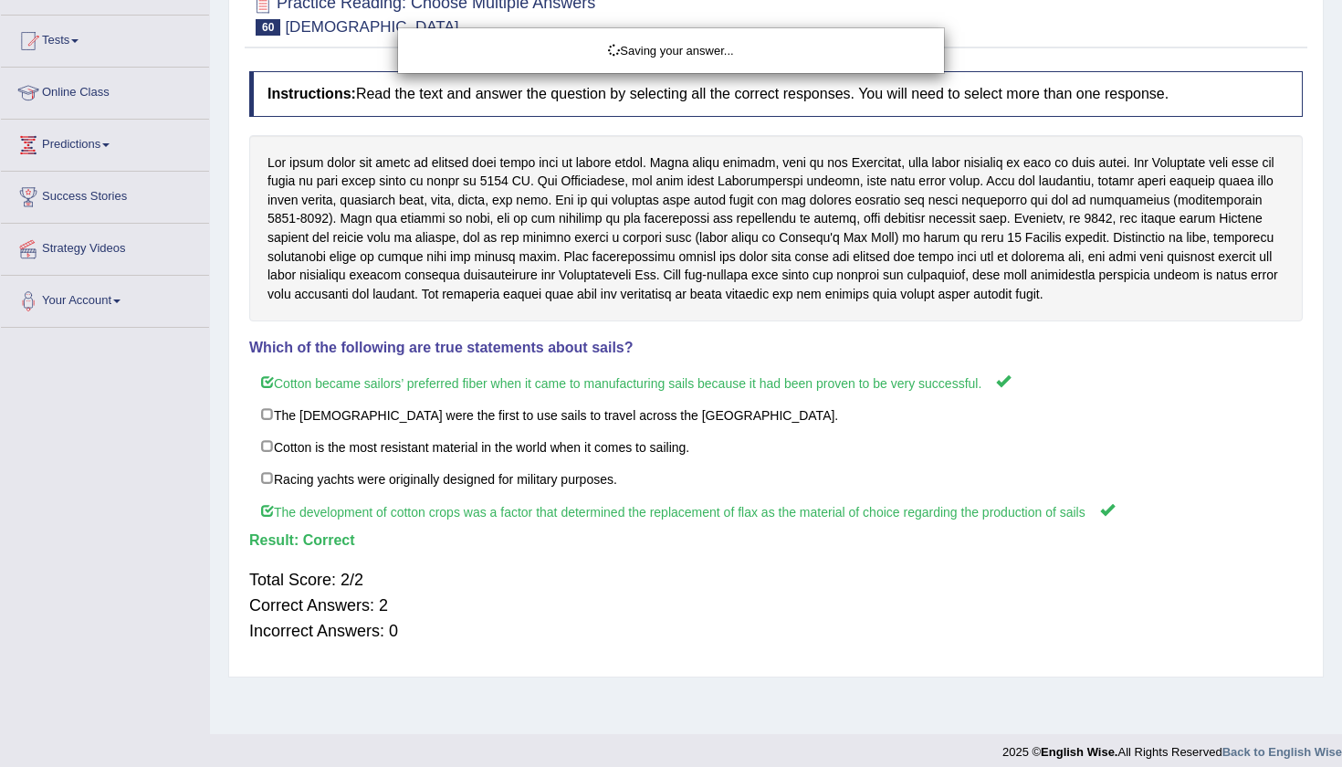
click at [1329, 141] on div "Saving your answer..." at bounding box center [671, 383] width 1342 height 767
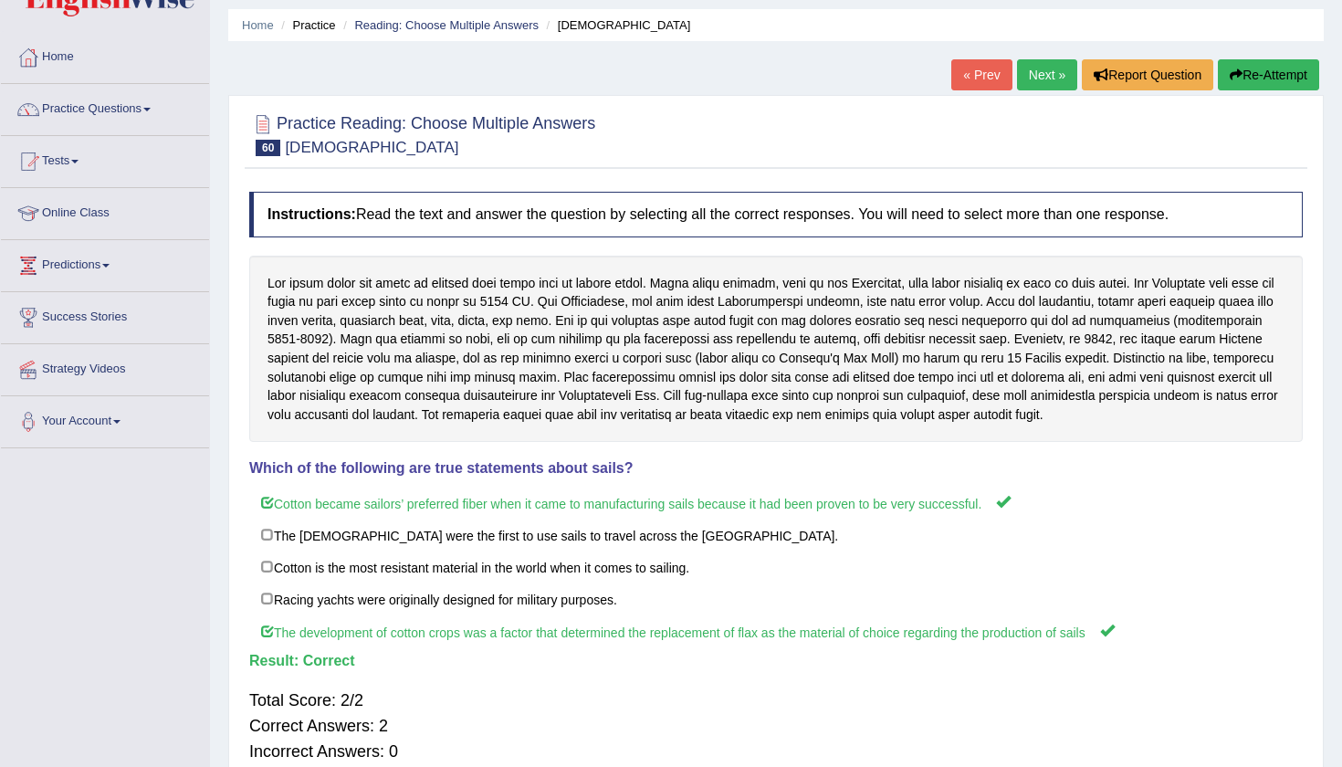
scroll to position [58, 0]
click at [1024, 81] on link "Next »" at bounding box center [1047, 75] width 60 height 31
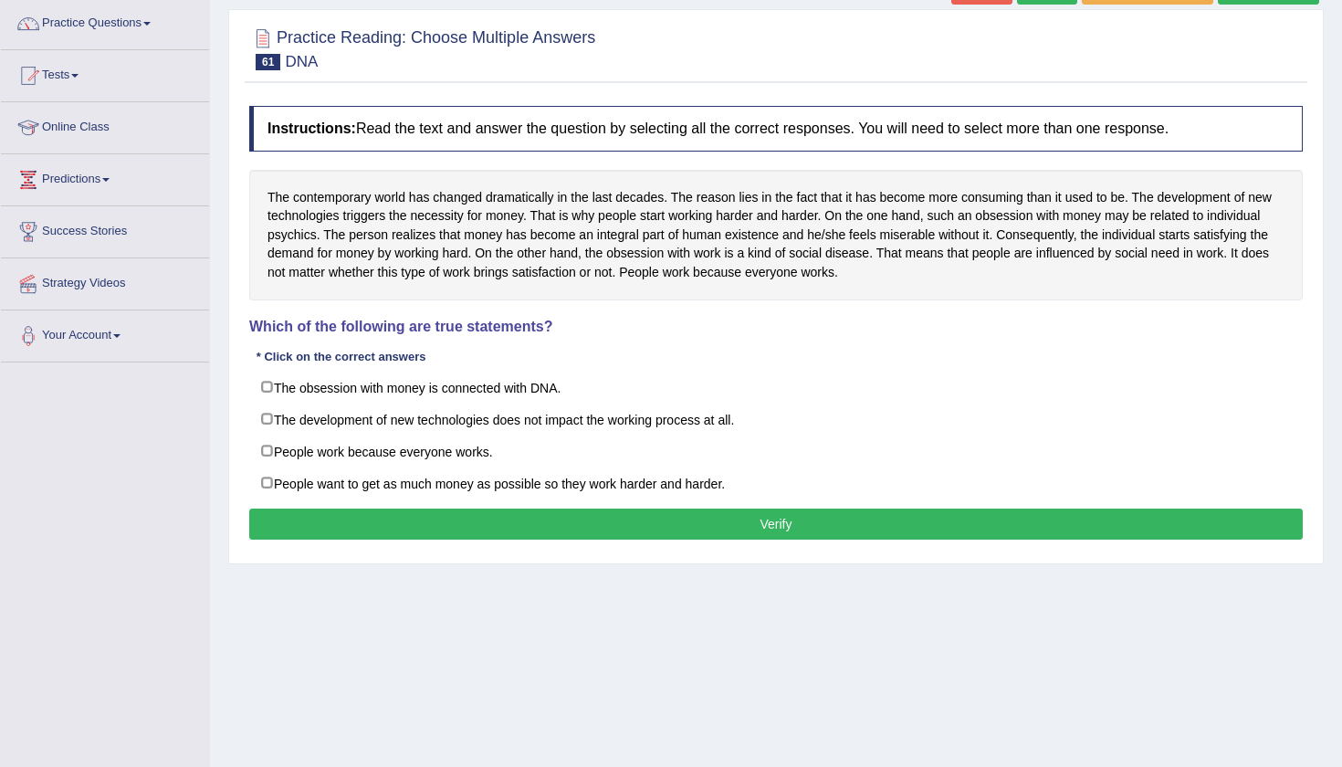
scroll to position [146, 0]
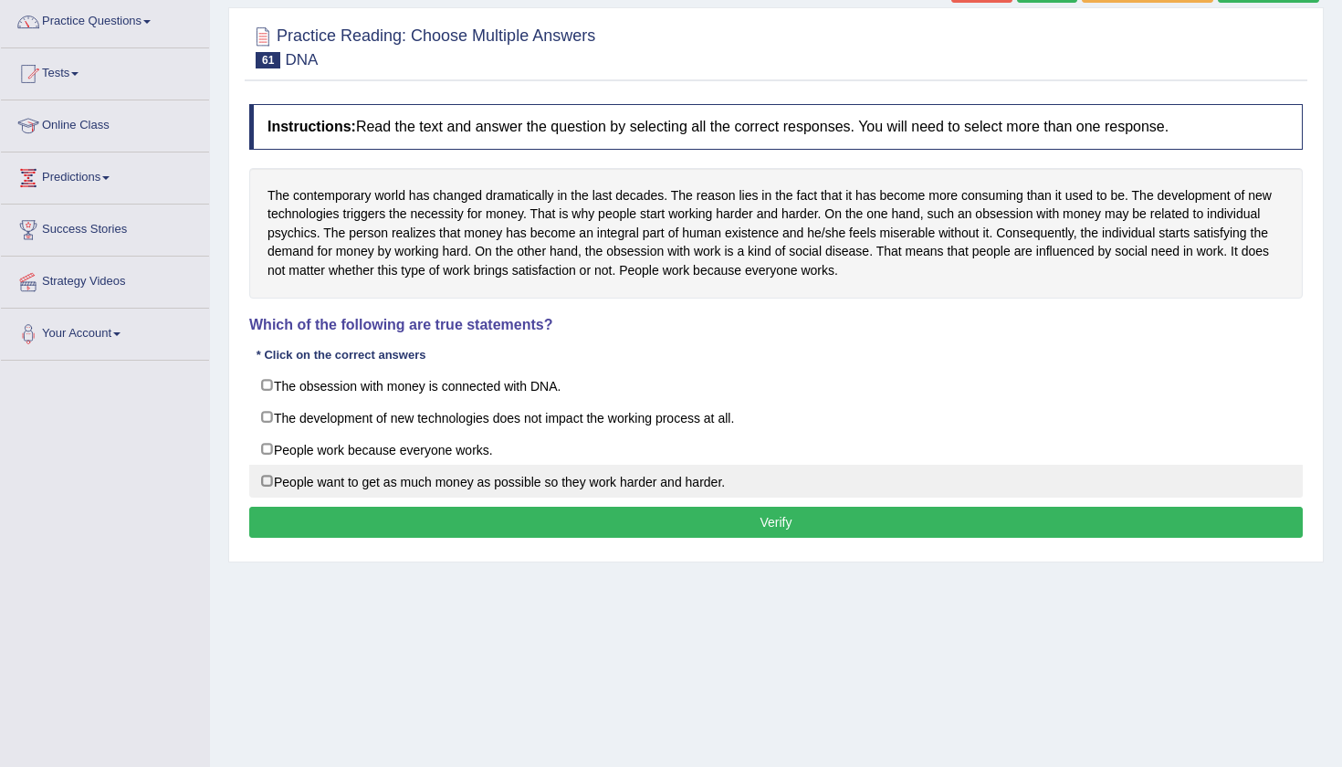
click at [267, 476] on label "People want to get as much money as possible so they work harder and harder." at bounding box center [775, 481] width 1053 height 33
checkbox input "true"
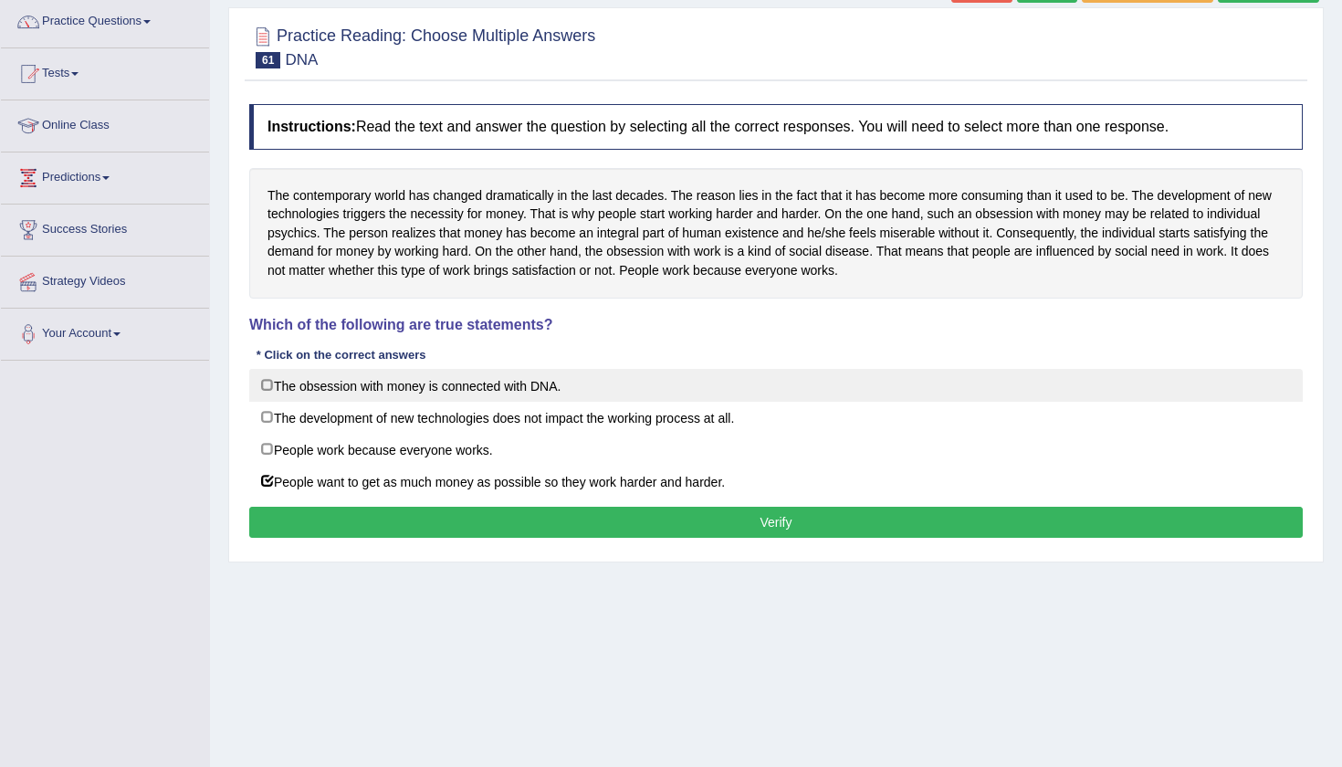
click at [267, 383] on label "The obsession with money is connected with DNA." at bounding box center [775, 385] width 1053 height 33
checkbox input "true"
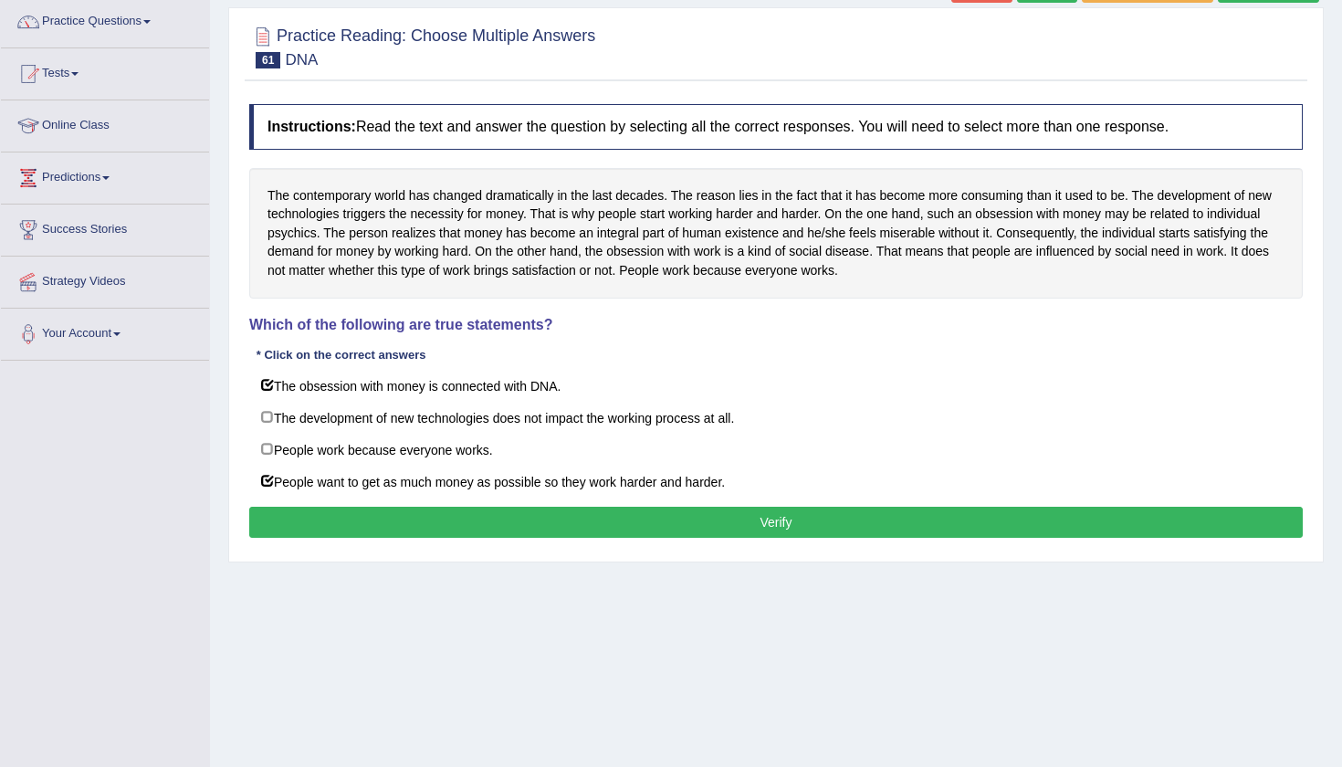
click at [535, 526] on button "Verify" at bounding box center [775, 522] width 1053 height 31
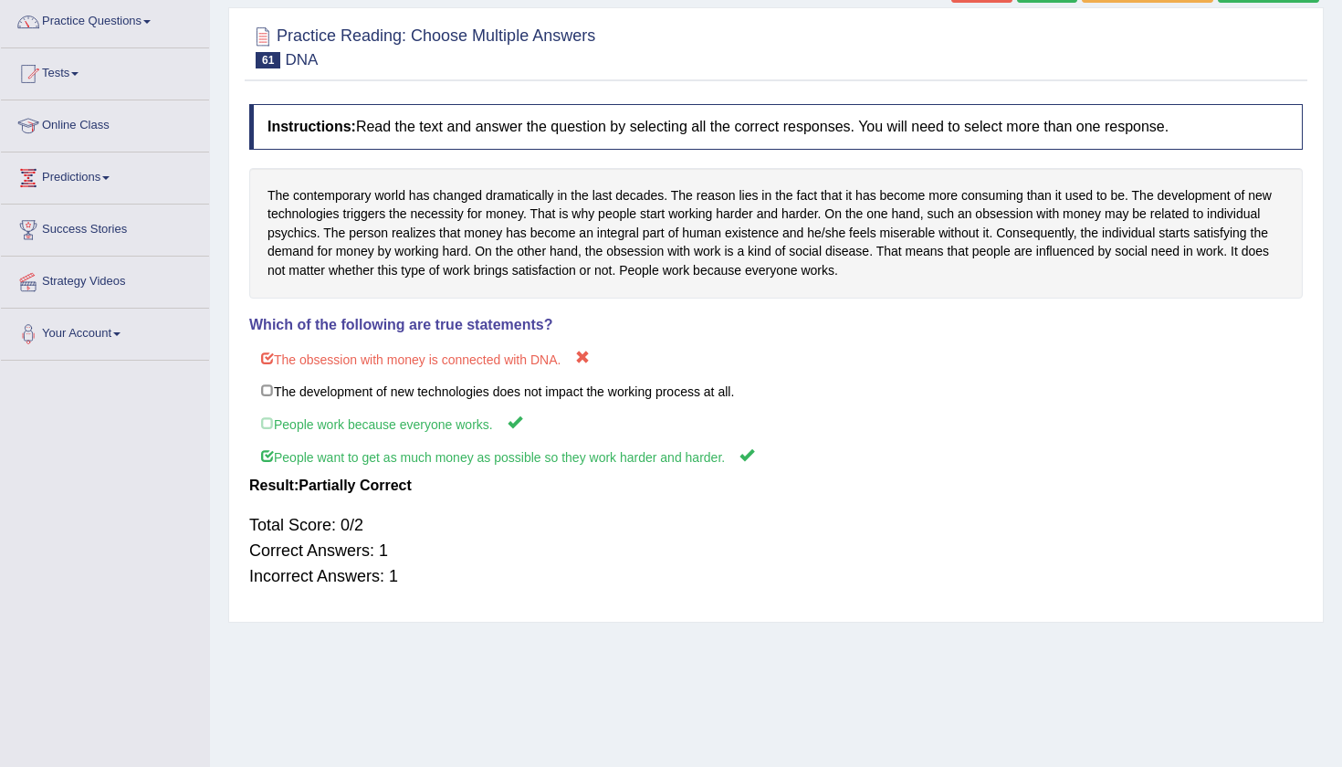
click at [1331, 58] on div "Home Practice Reading: Choose Multiple Answers DNA « Prev Next » Report Questio…" at bounding box center [776, 310] width 1132 height 913
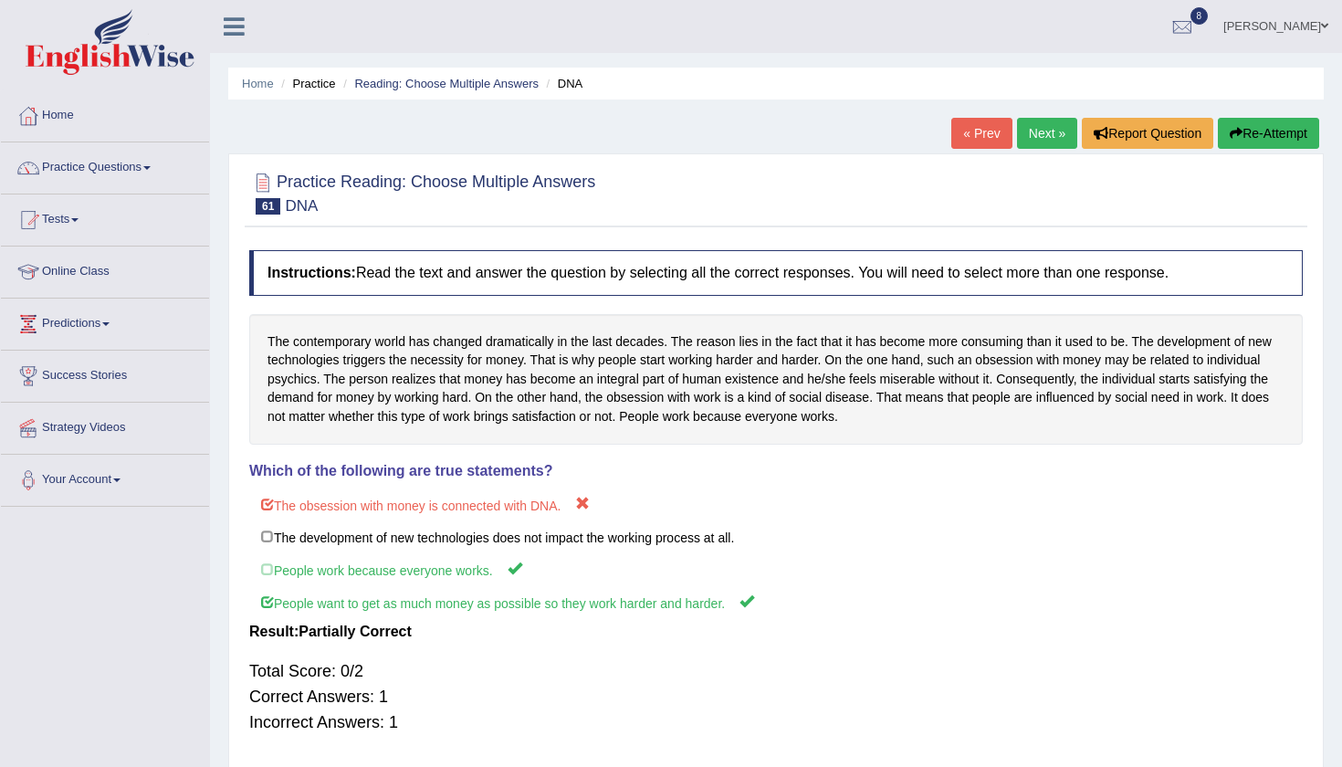
scroll to position [0, 0]
click at [79, 214] on link "Tests" at bounding box center [105, 217] width 208 height 46
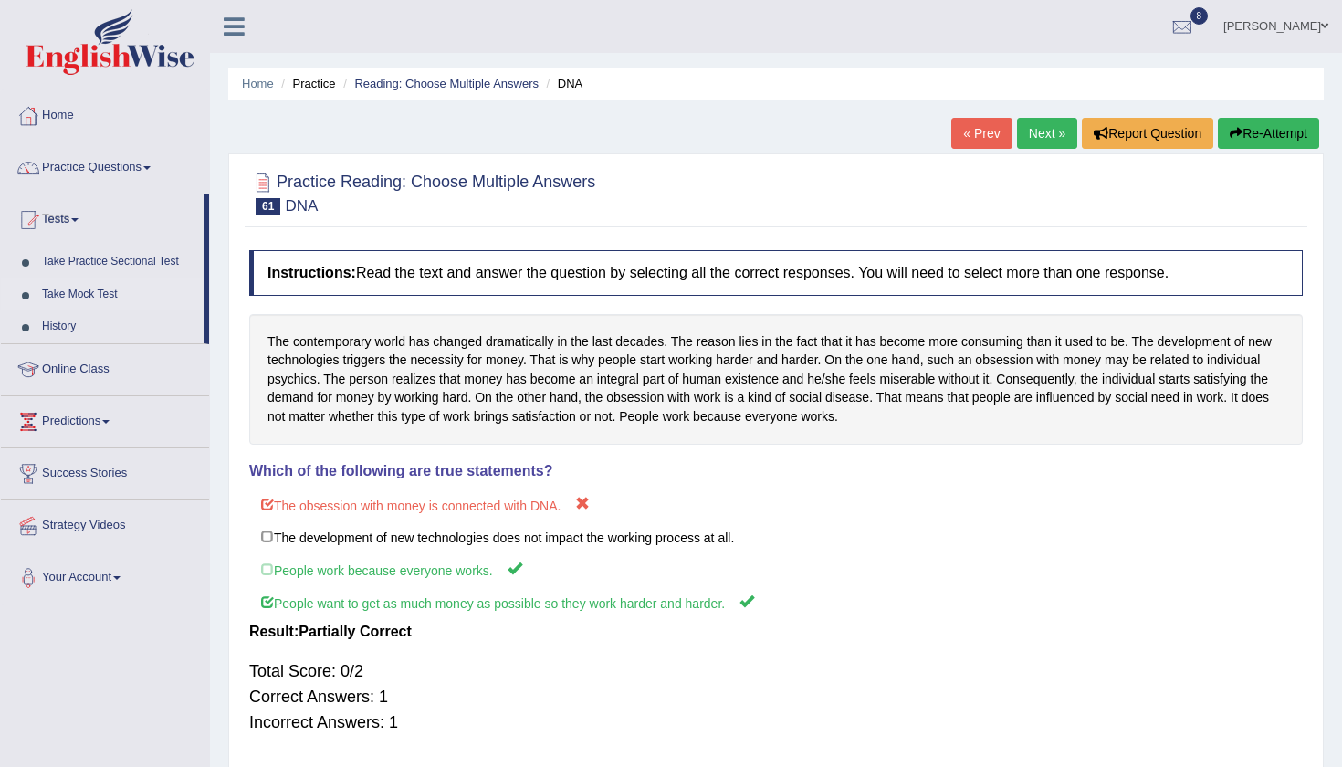
click at [84, 289] on link "Take Mock Test" at bounding box center [119, 294] width 171 height 33
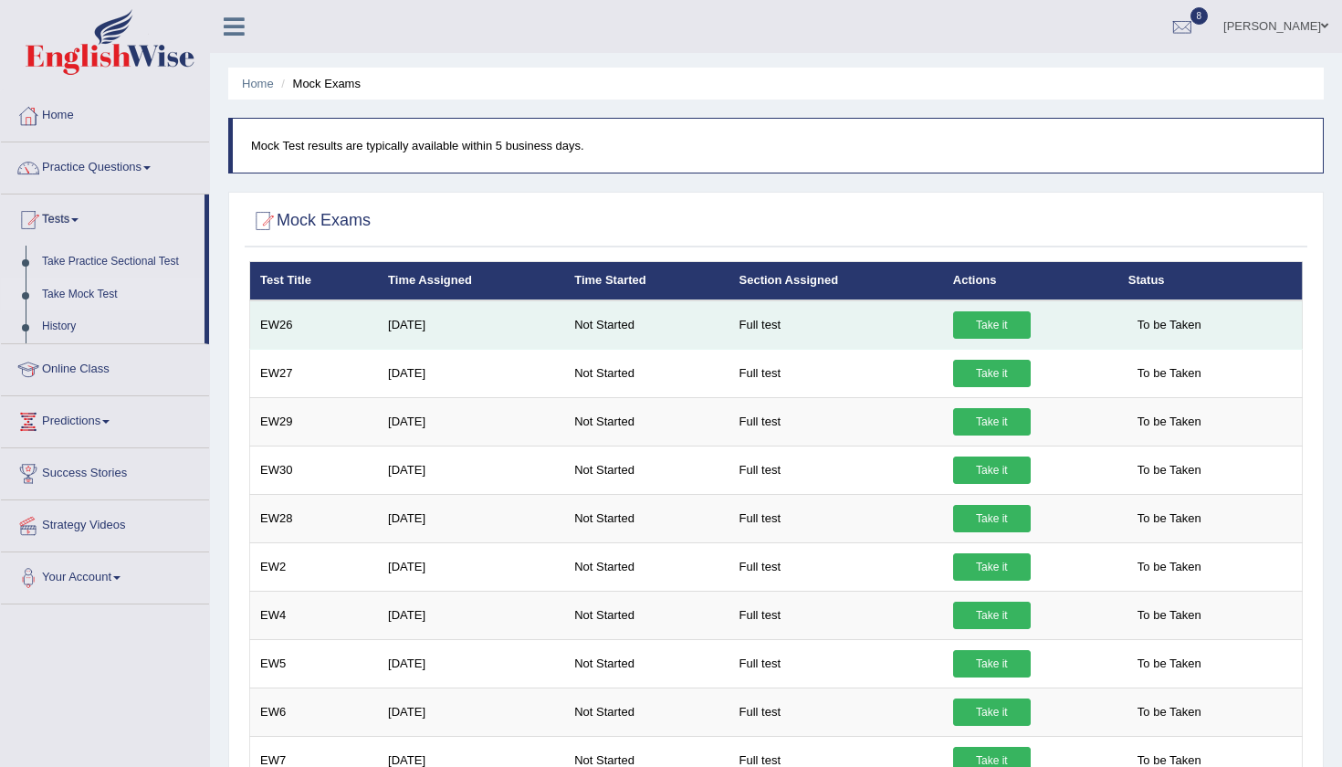
click at [1003, 312] on link "Take it" at bounding box center [992, 324] width 78 height 27
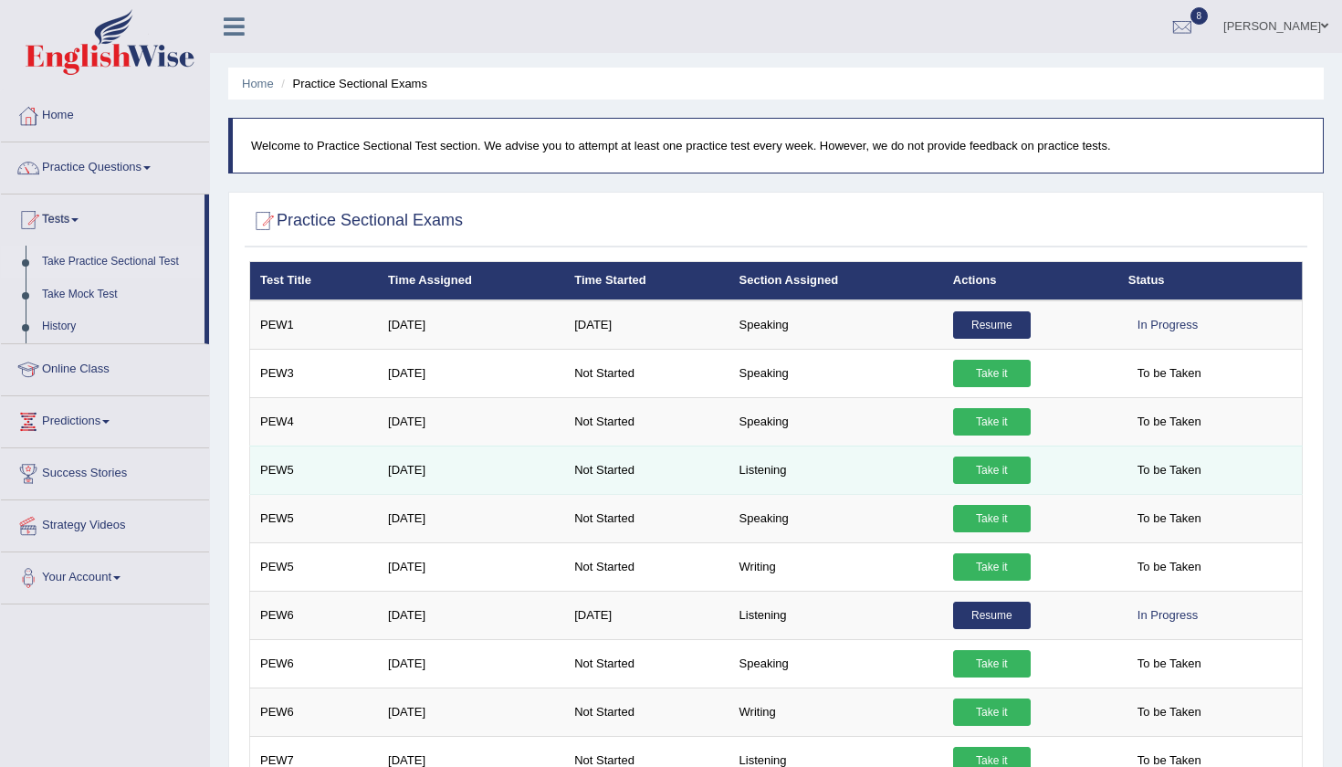
click at [984, 468] on link "Take it" at bounding box center [992, 469] width 78 height 27
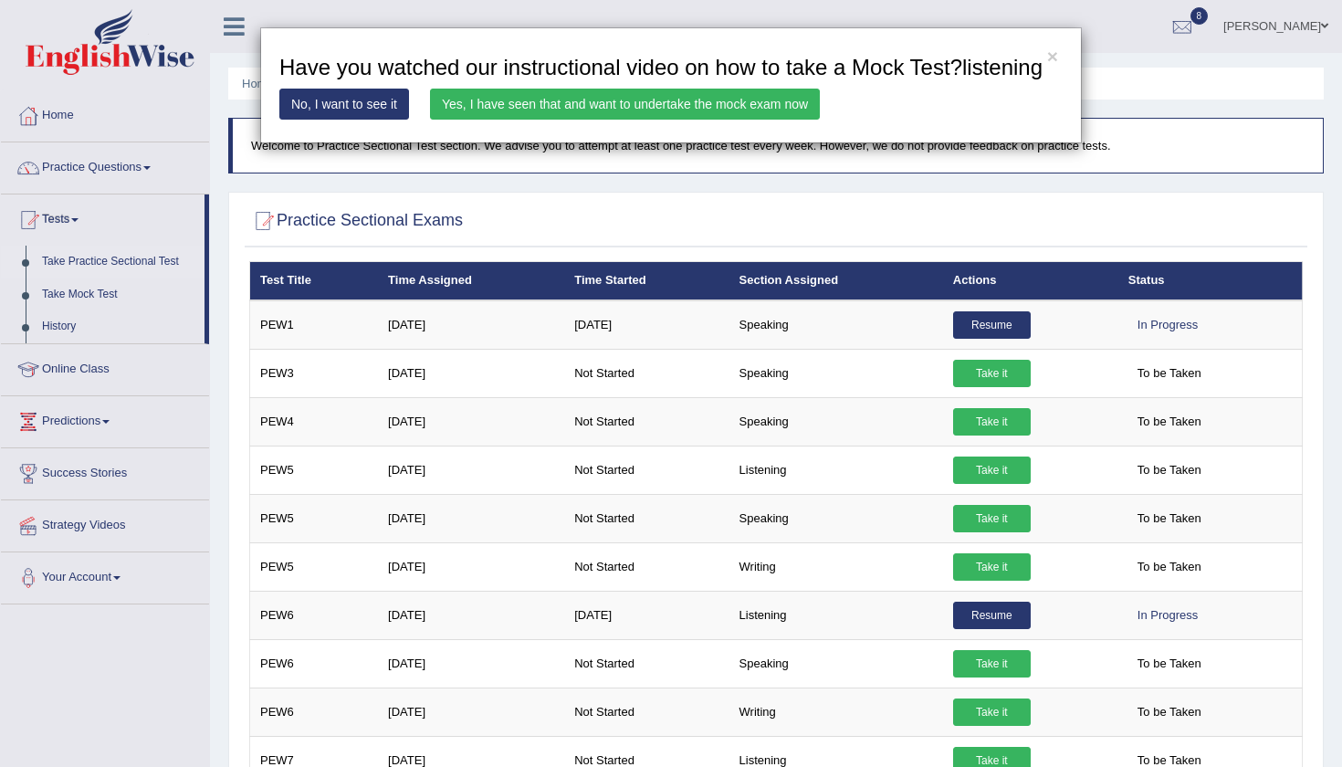
click at [779, 120] on link "Yes, I have seen that and want to undertake the mock exam now" at bounding box center [625, 104] width 390 height 31
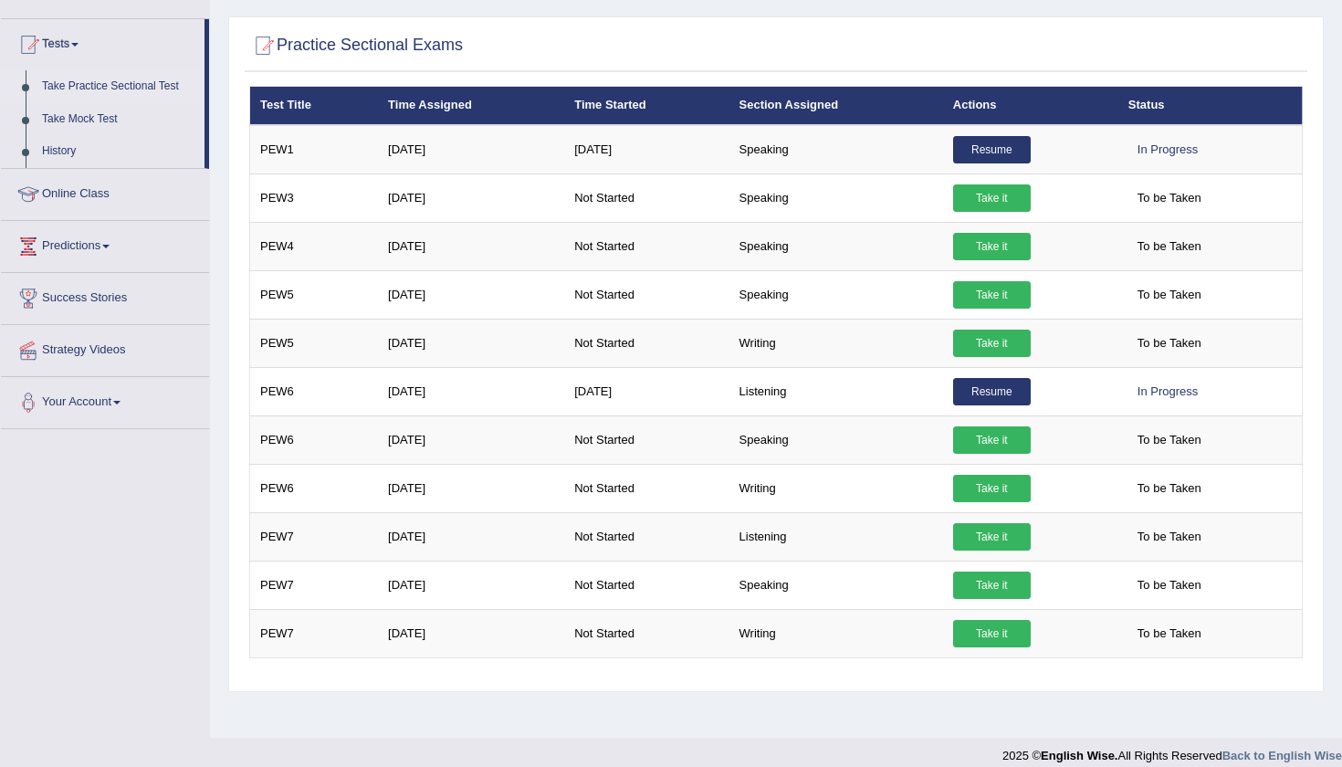
scroll to position [177, 0]
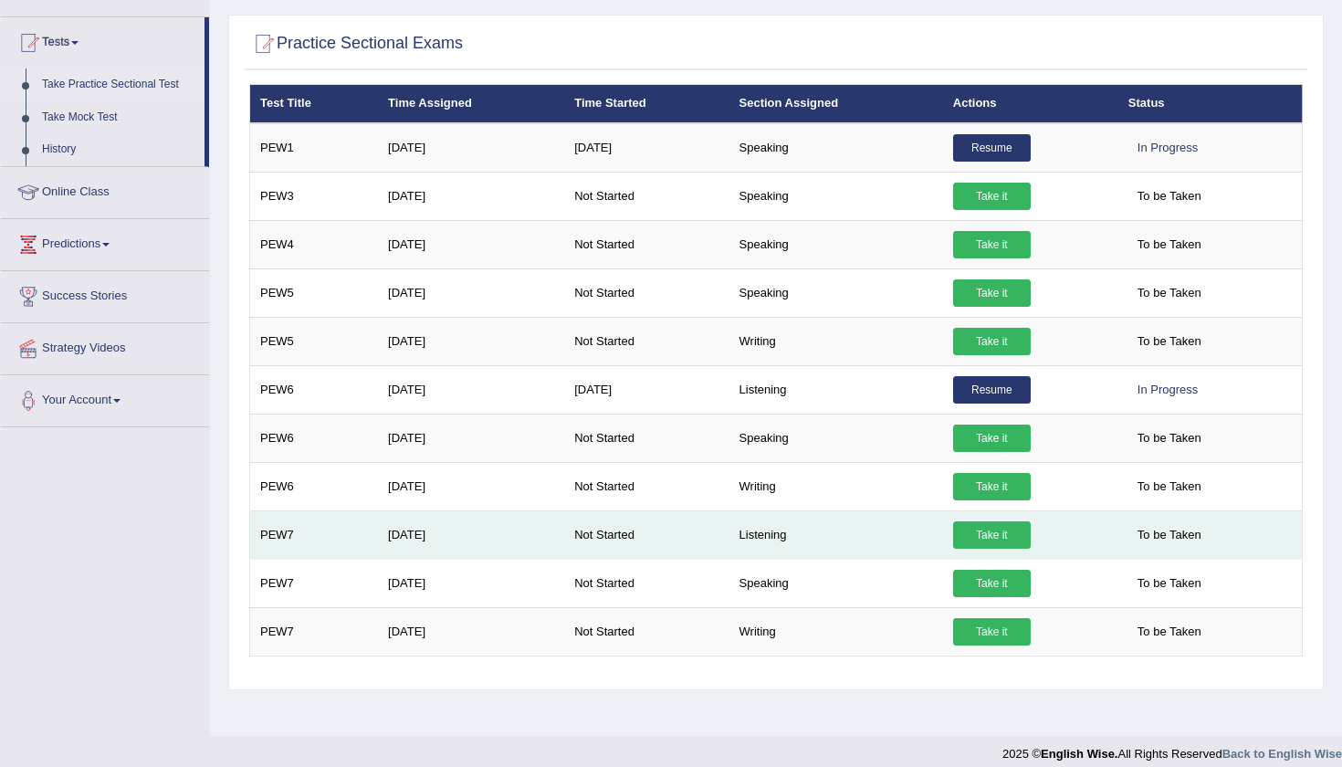
click at [988, 542] on link "Take it" at bounding box center [992, 534] width 78 height 27
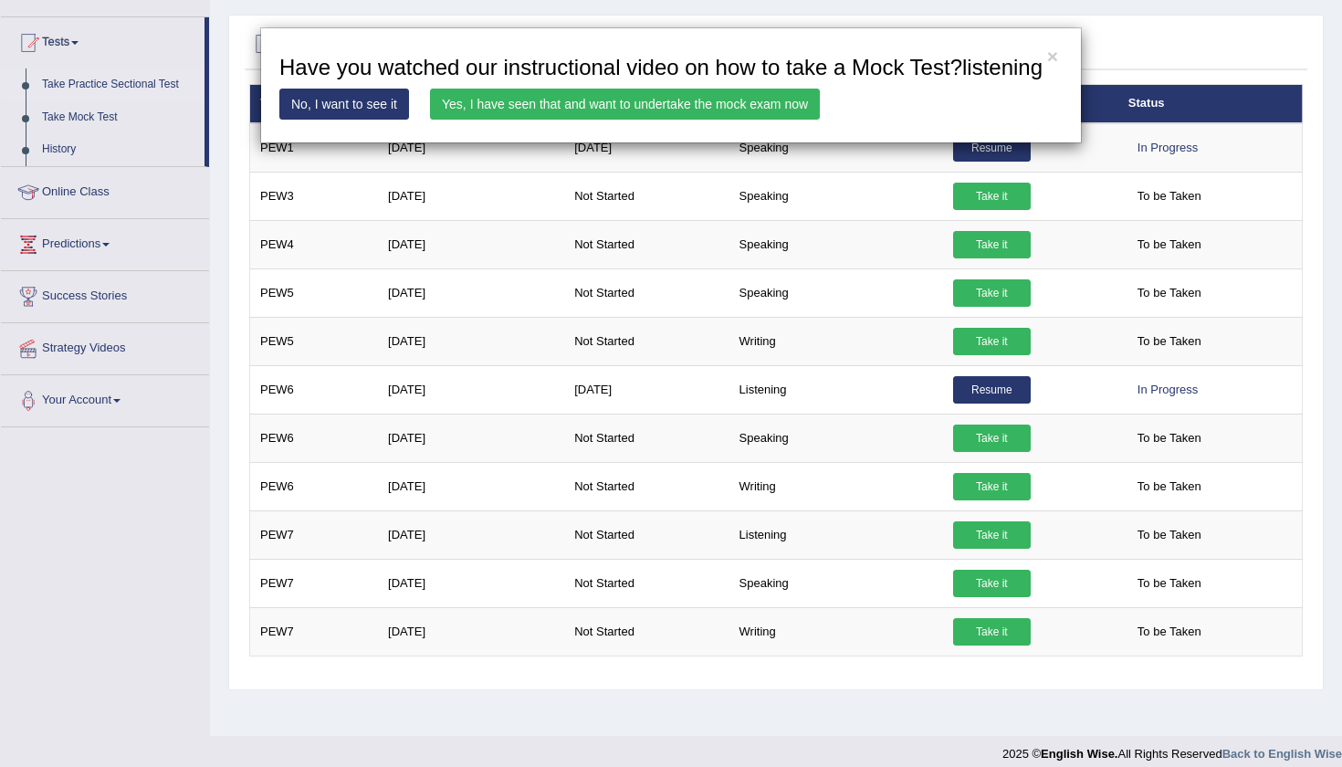
click at [642, 120] on link "Yes, I have seen that and want to undertake the mock exam now" at bounding box center [625, 104] width 390 height 31
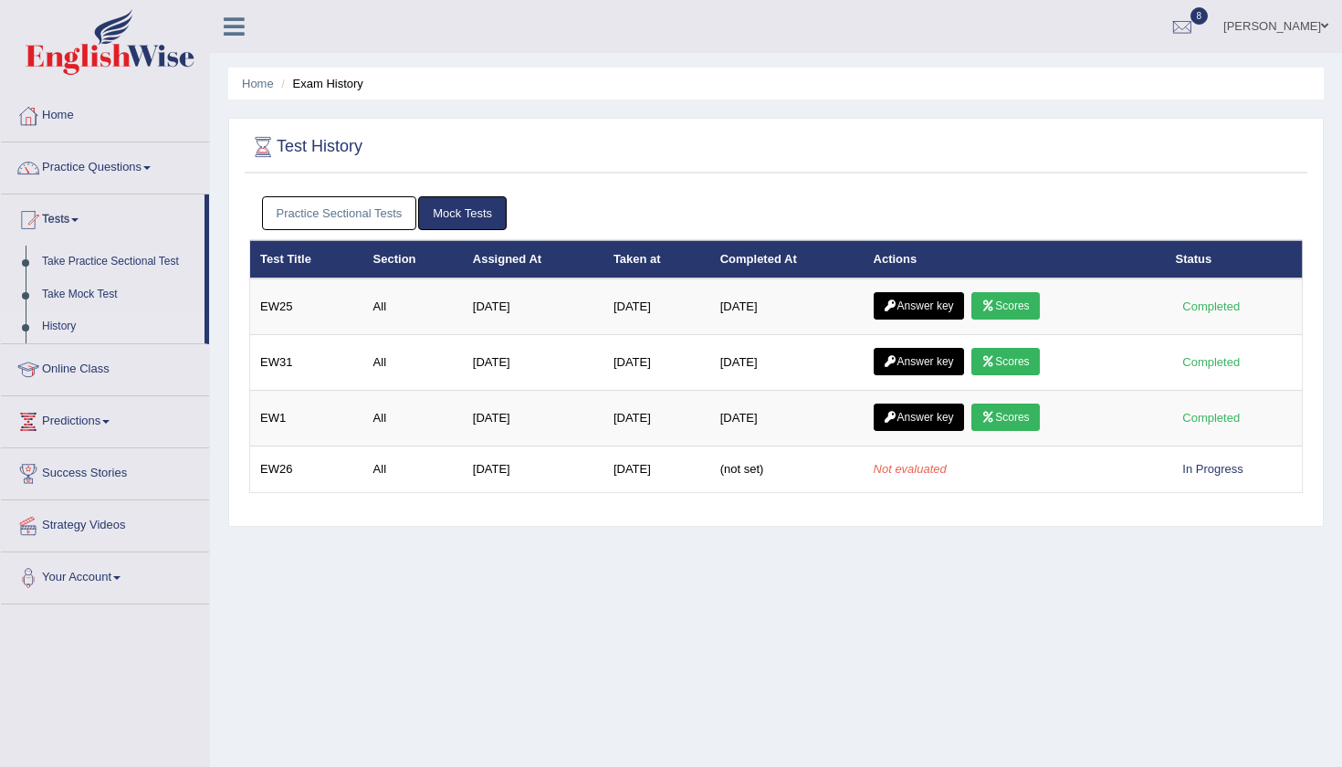
click at [317, 208] on link "Practice Sectional Tests" at bounding box center [339, 213] width 155 height 34
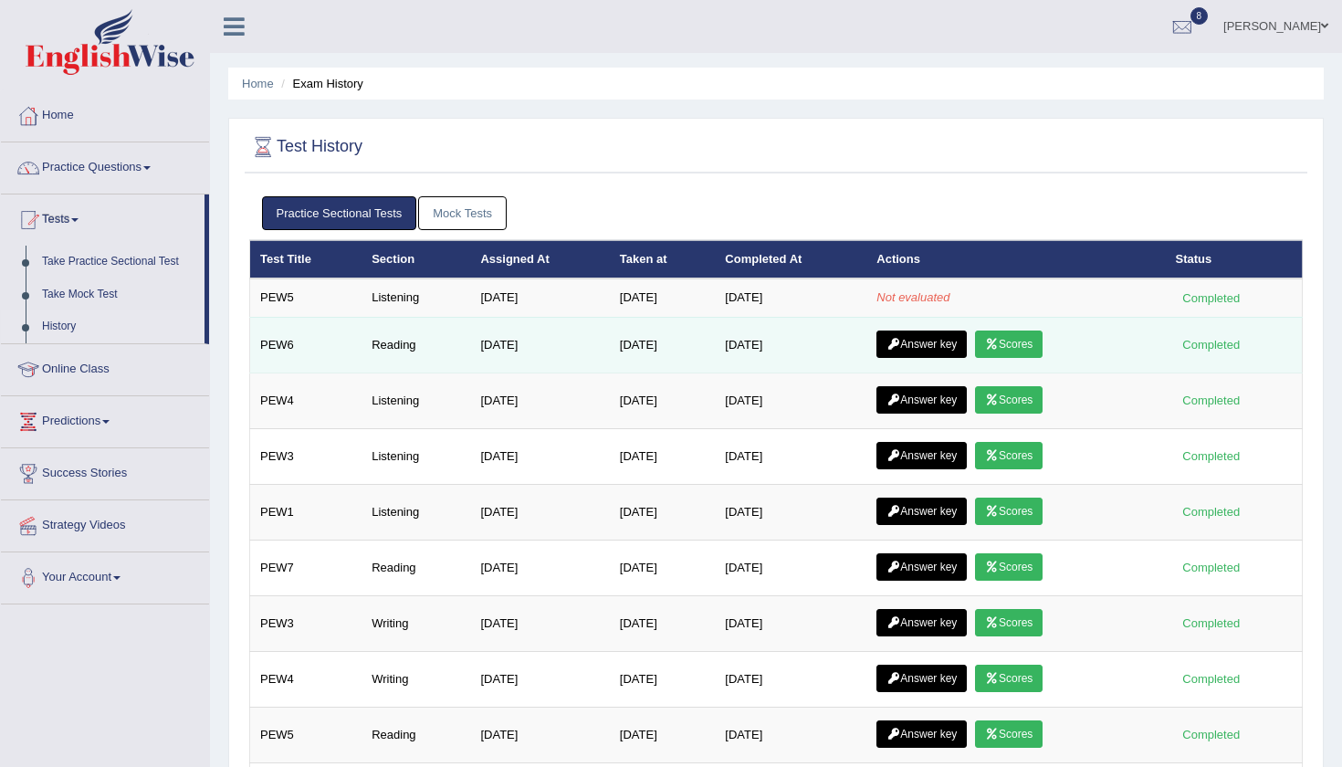
click at [1018, 343] on link "Scores" at bounding box center [1009, 343] width 68 height 27
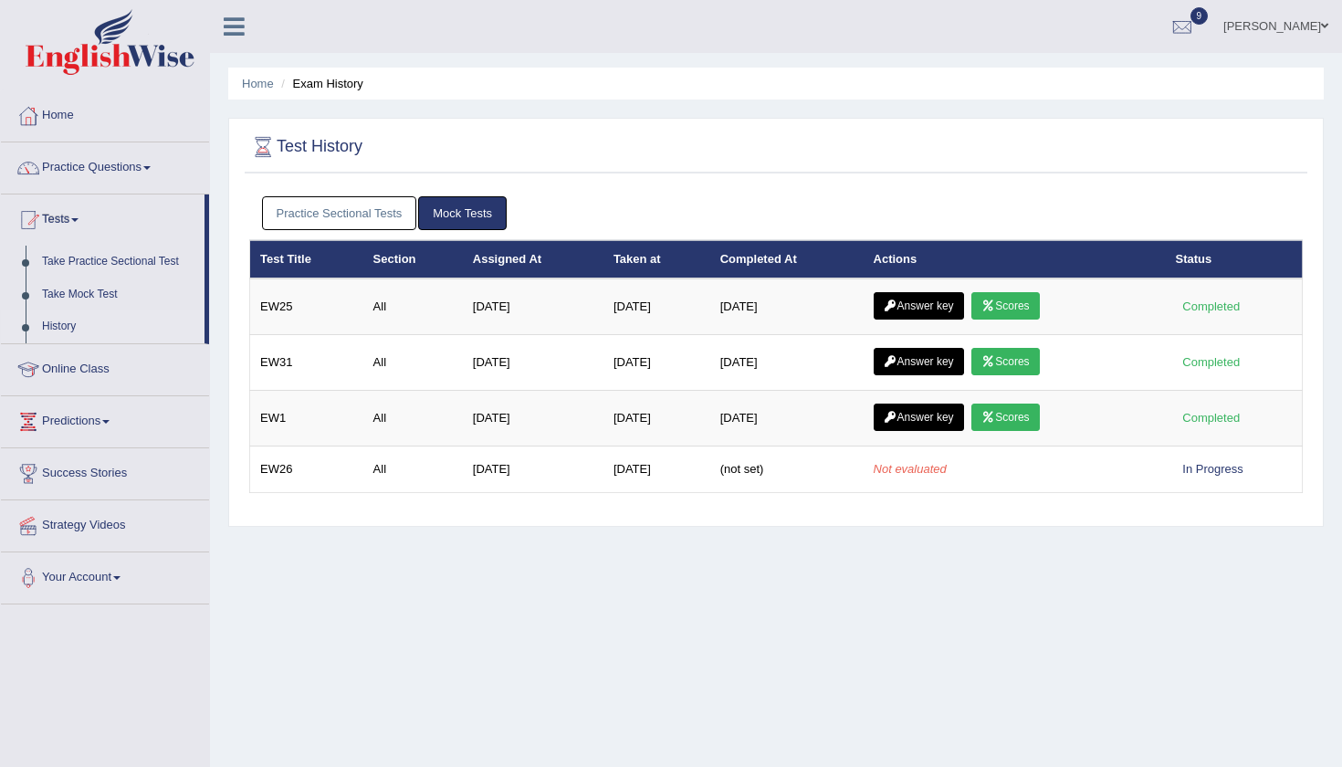
click at [344, 218] on link "Practice Sectional Tests" at bounding box center [339, 213] width 155 height 34
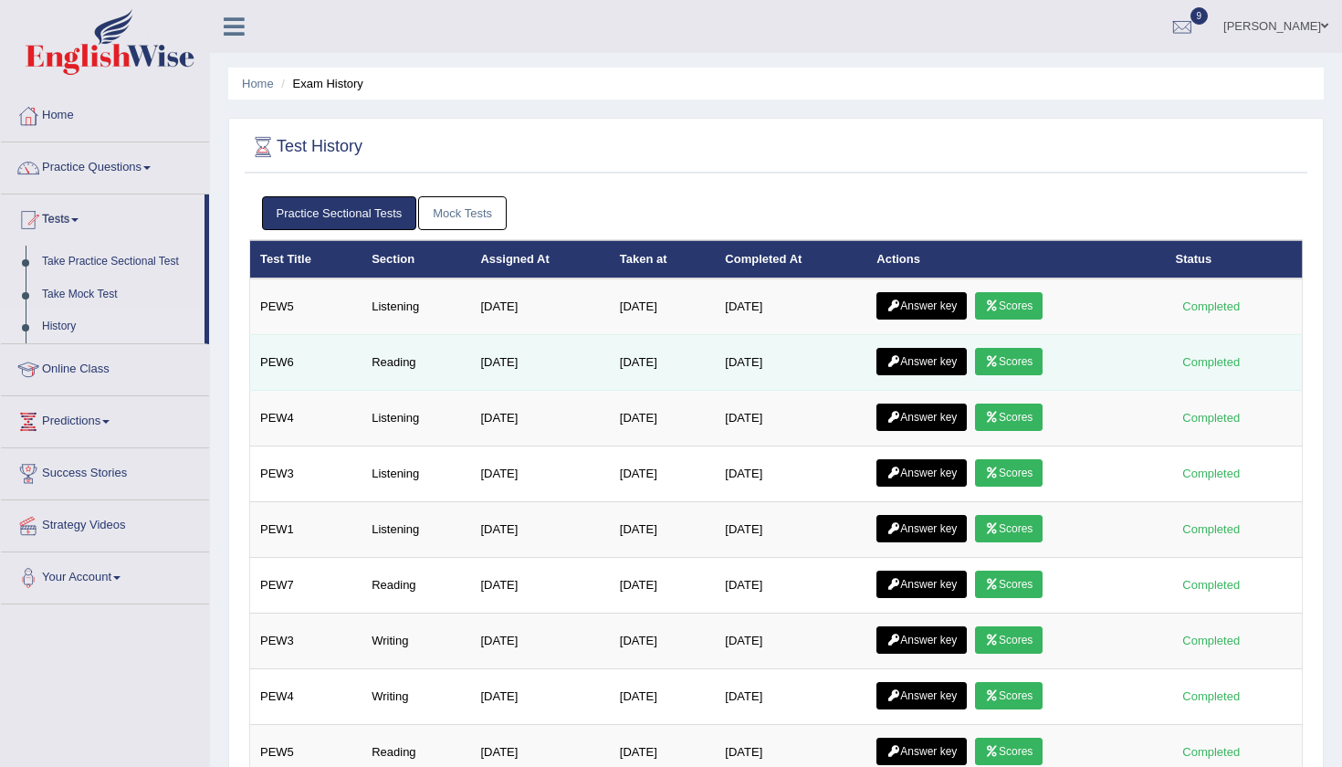
click at [930, 356] on link "Answer key" at bounding box center [921, 361] width 90 height 27
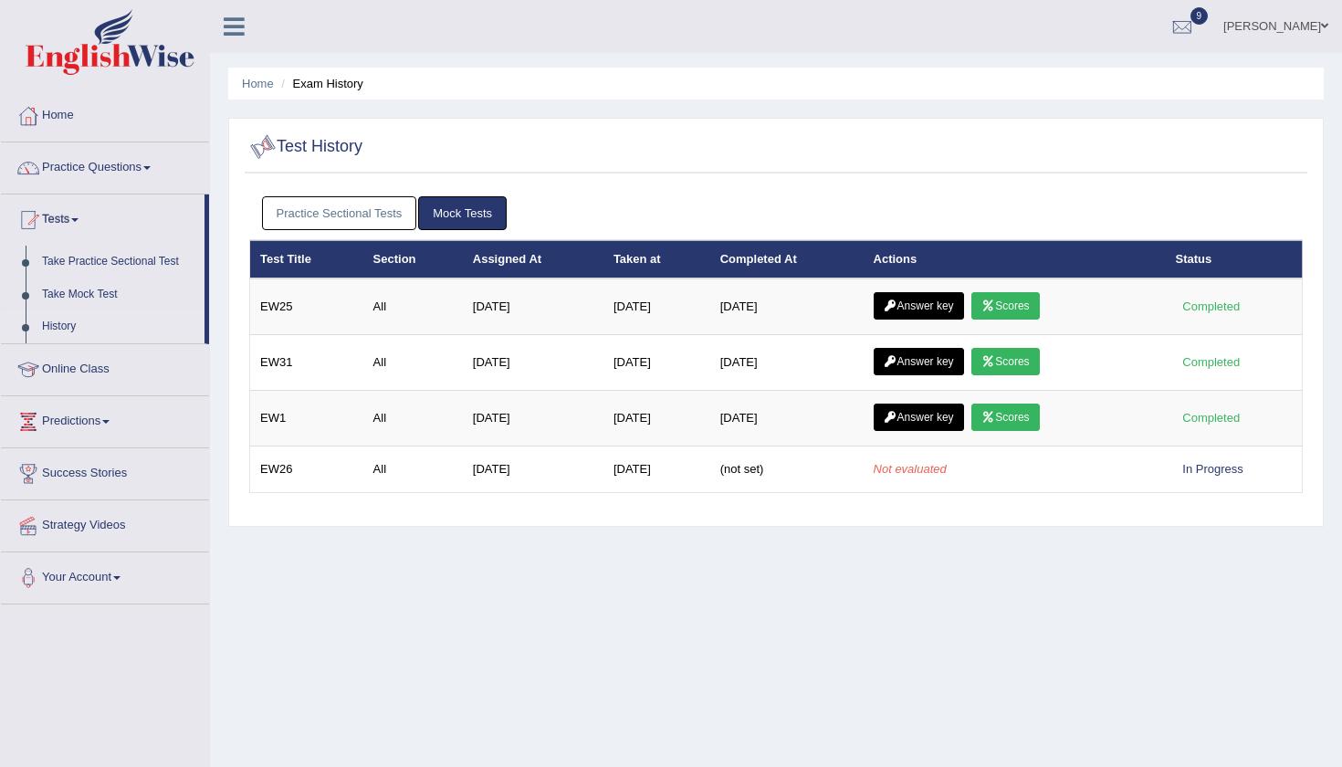
click at [306, 211] on link "Practice Sectional Tests" at bounding box center [339, 213] width 155 height 34
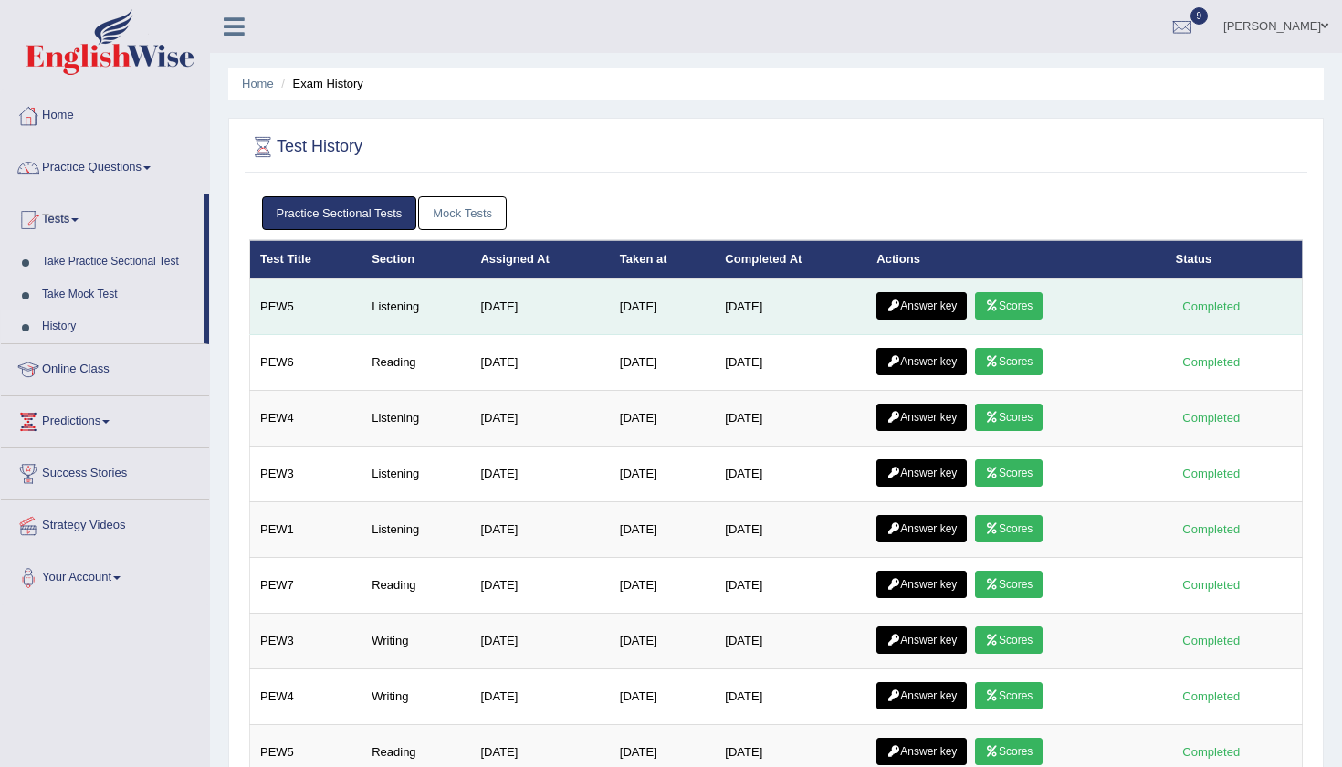
click at [1010, 306] on link "Scores" at bounding box center [1009, 305] width 68 height 27
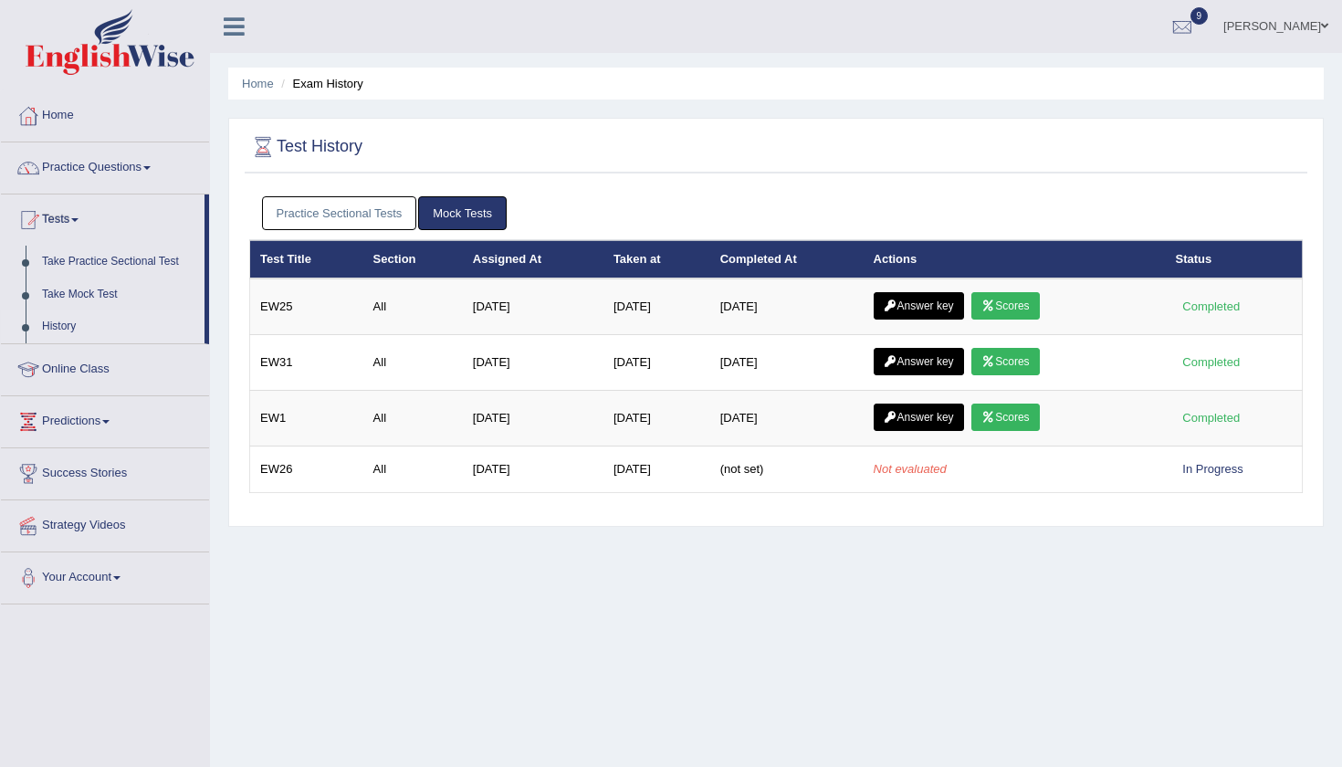
click at [352, 217] on link "Practice Sectional Tests" at bounding box center [339, 213] width 155 height 34
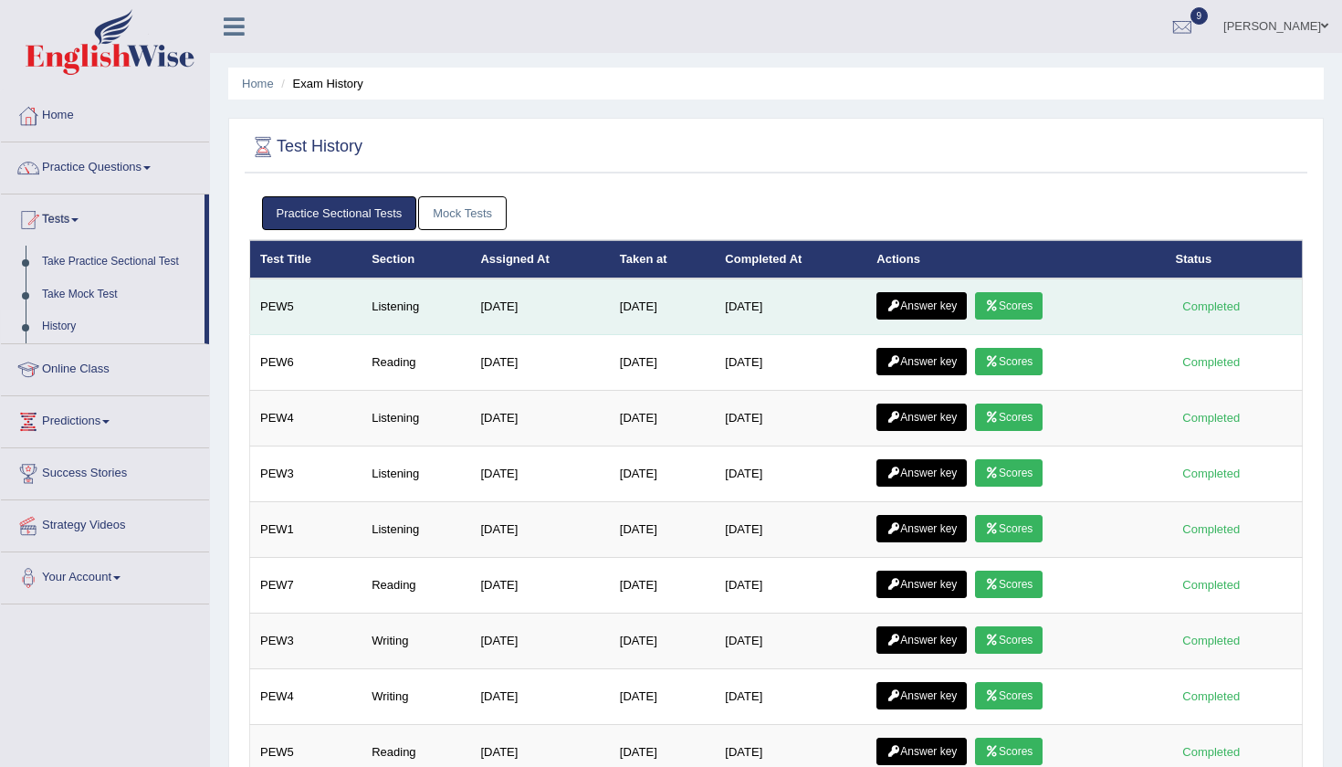
click at [929, 305] on link "Answer key" at bounding box center [921, 305] width 90 height 27
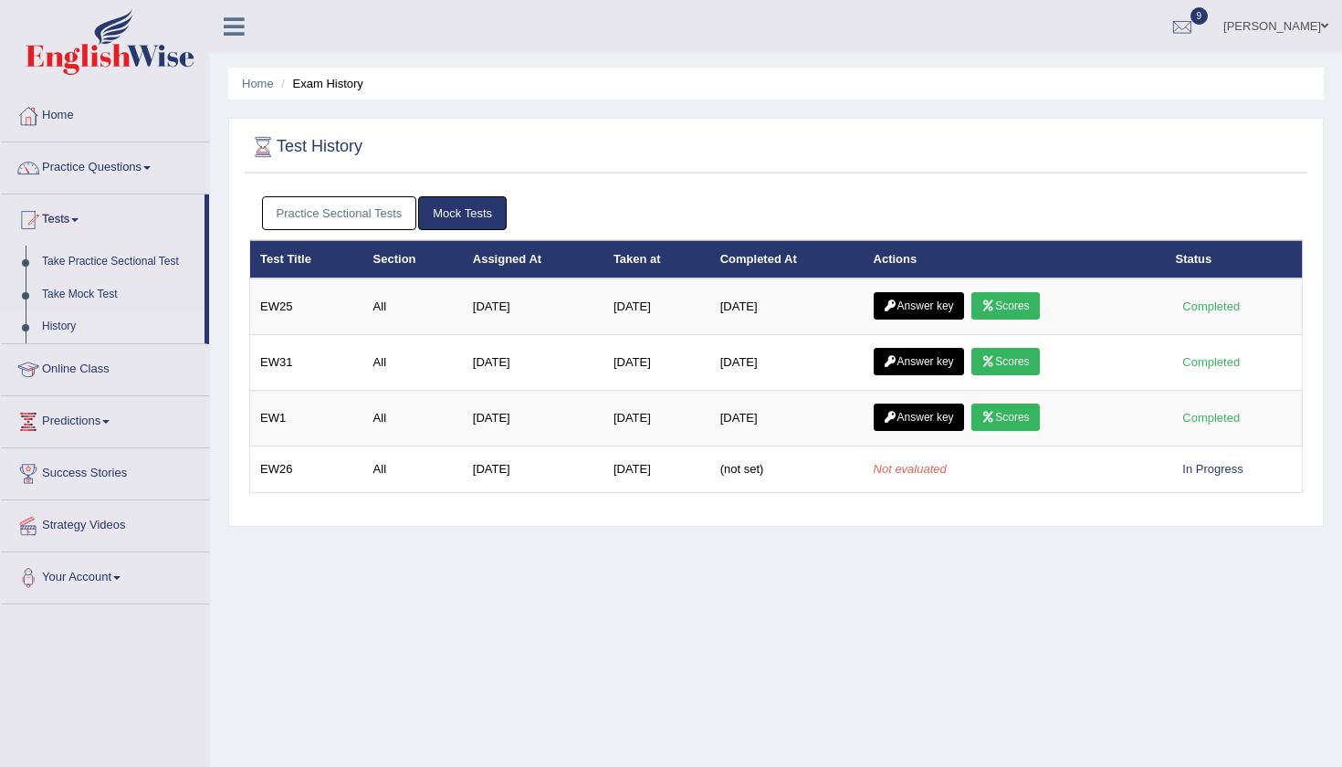
click at [328, 194] on div "Practice Sectional Tests Mock Tests" at bounding box center [775, 213] width 1053 height 53
click at [322, 209] on link "Practice Sectional Tests" at bounding box center [339, 213] width 155 height 34
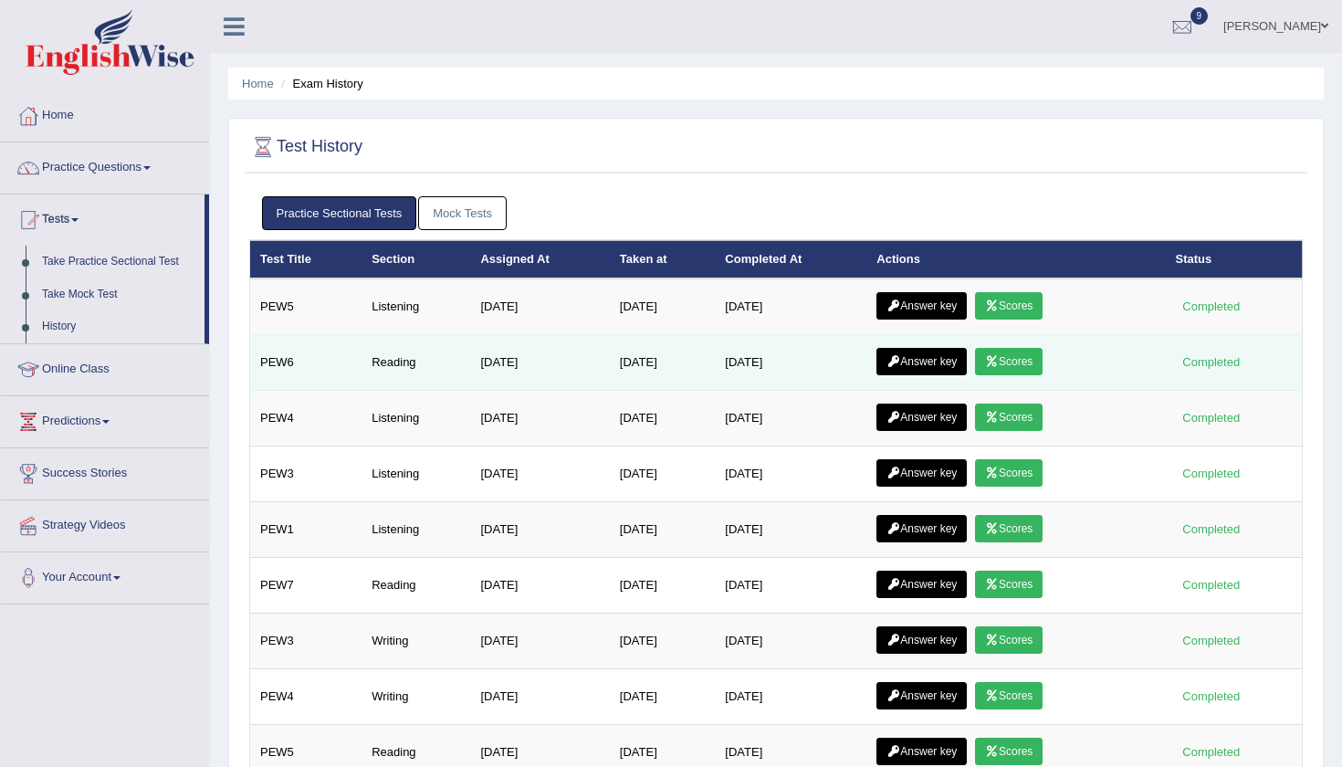
click at [936, 367] on link "Answer key" at bounding box center [921, 361] width 90 height 27
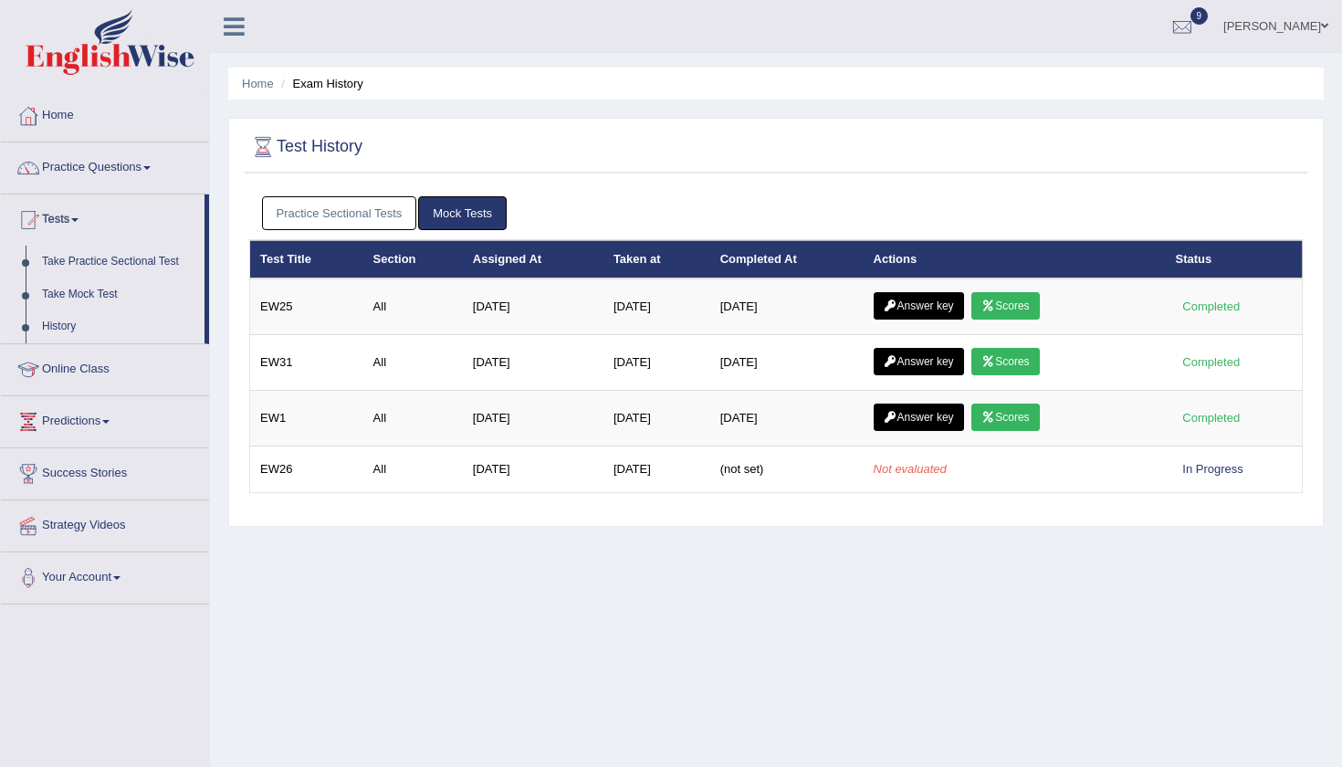
click at [380, 232] on div "Practice Sectional Tests Mock Tests" at bounding box center [775, 213] width 1053 height 53
click at [376, 210] on link "Practice Sectional Tests" at bounding box center [339, 213] width 155 height 34
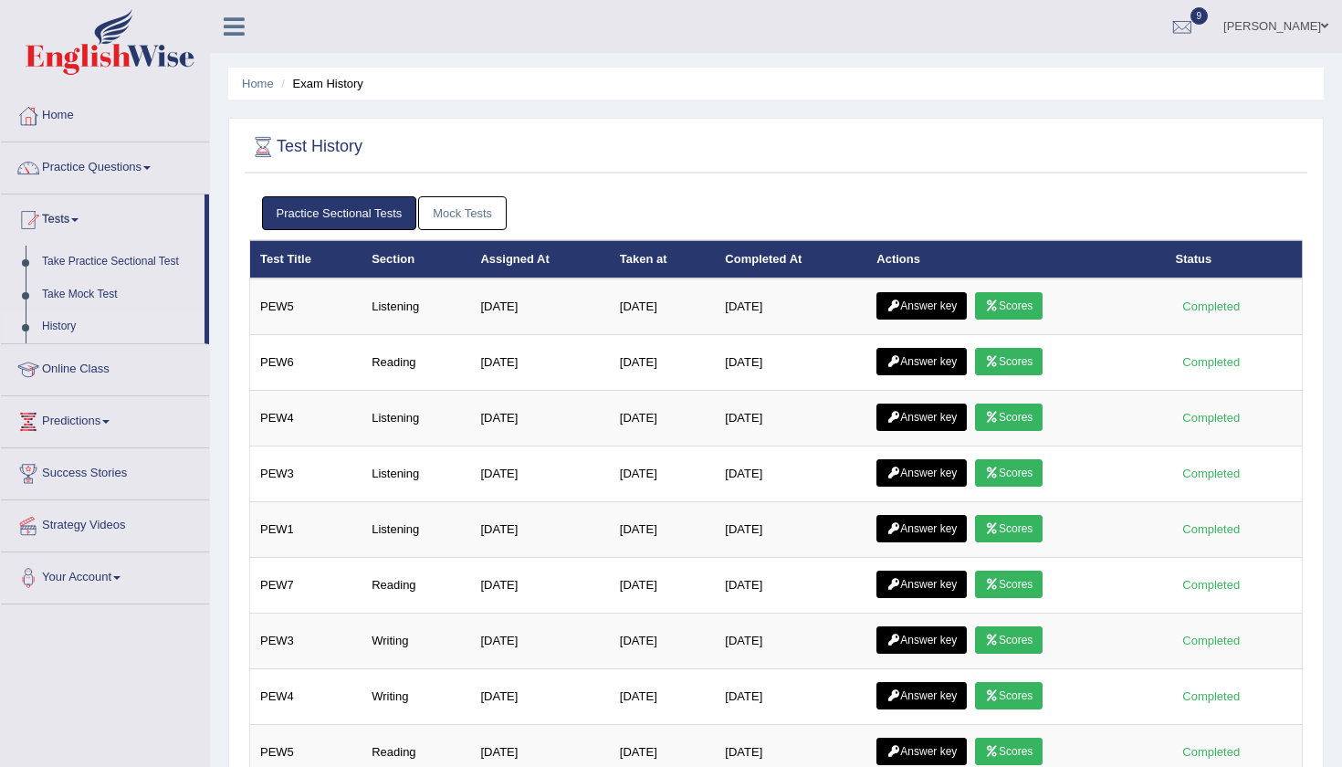
click at [1327, 655] on div "Home Exam History Test History Practice Sectional Tests Mock Tests Test Title S…" at bounding box center [776, 593] width 1132 height 1186
click at [65, 324] on link "History" at bounding box center [119, 326] width 171 height 33
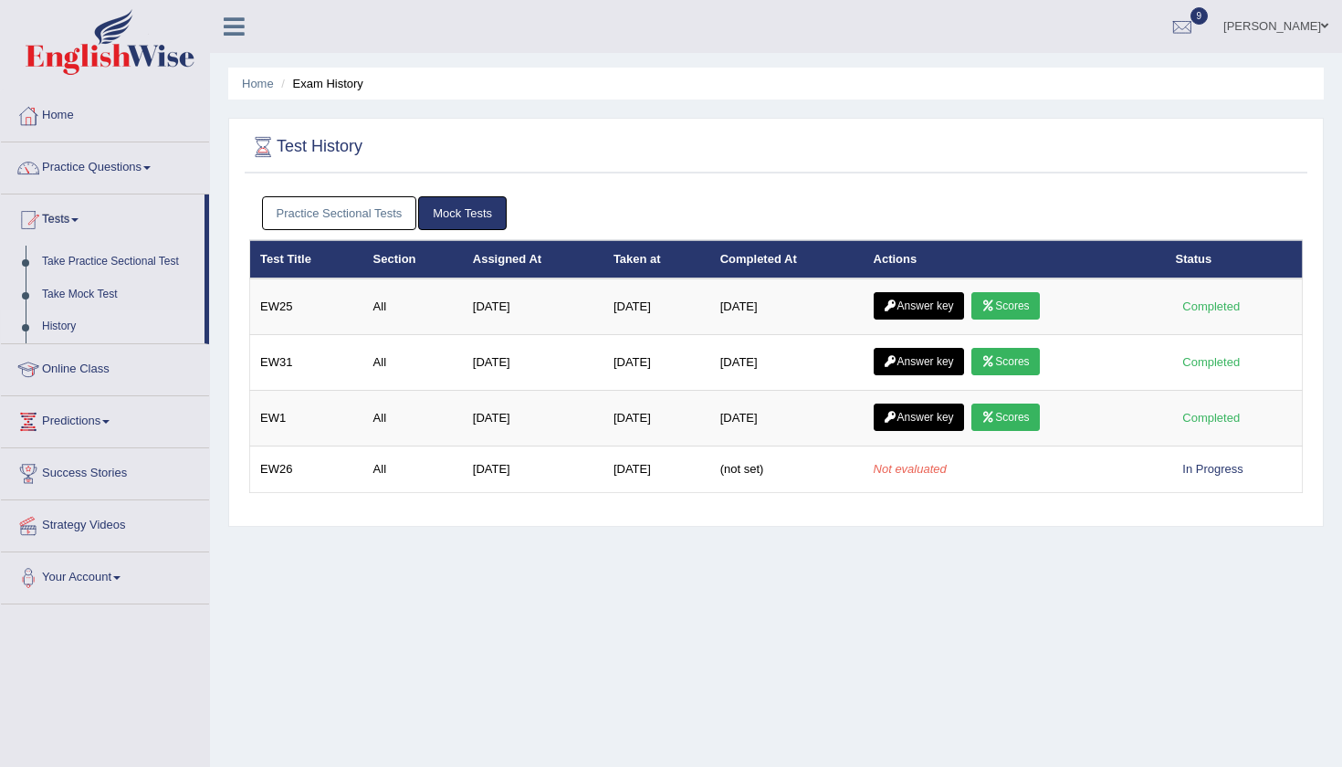
click at [1208, 18] on span "9" at bounding box center [1199, 15] width 18 height 17
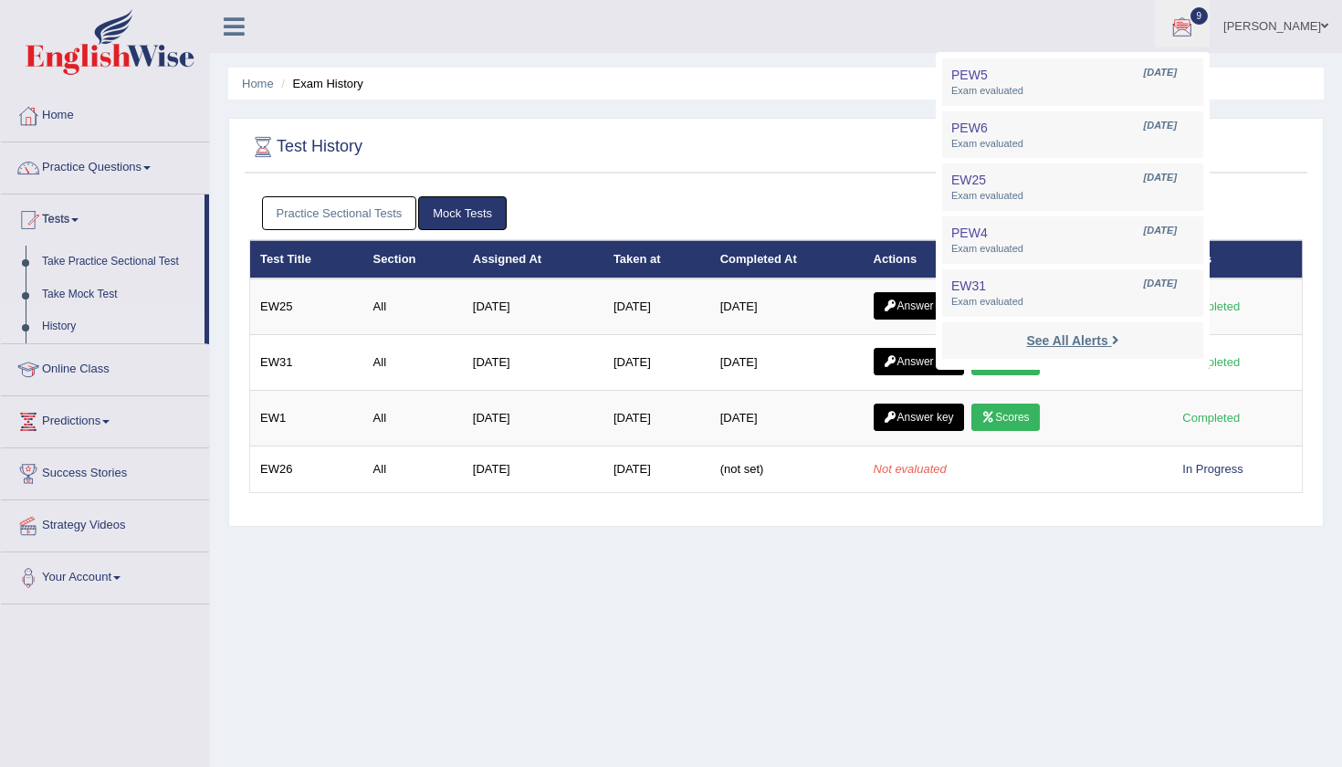
click at [1079, 341] on strong "See All Alerts" at bounding box center [1066, 340] width 81 height 15
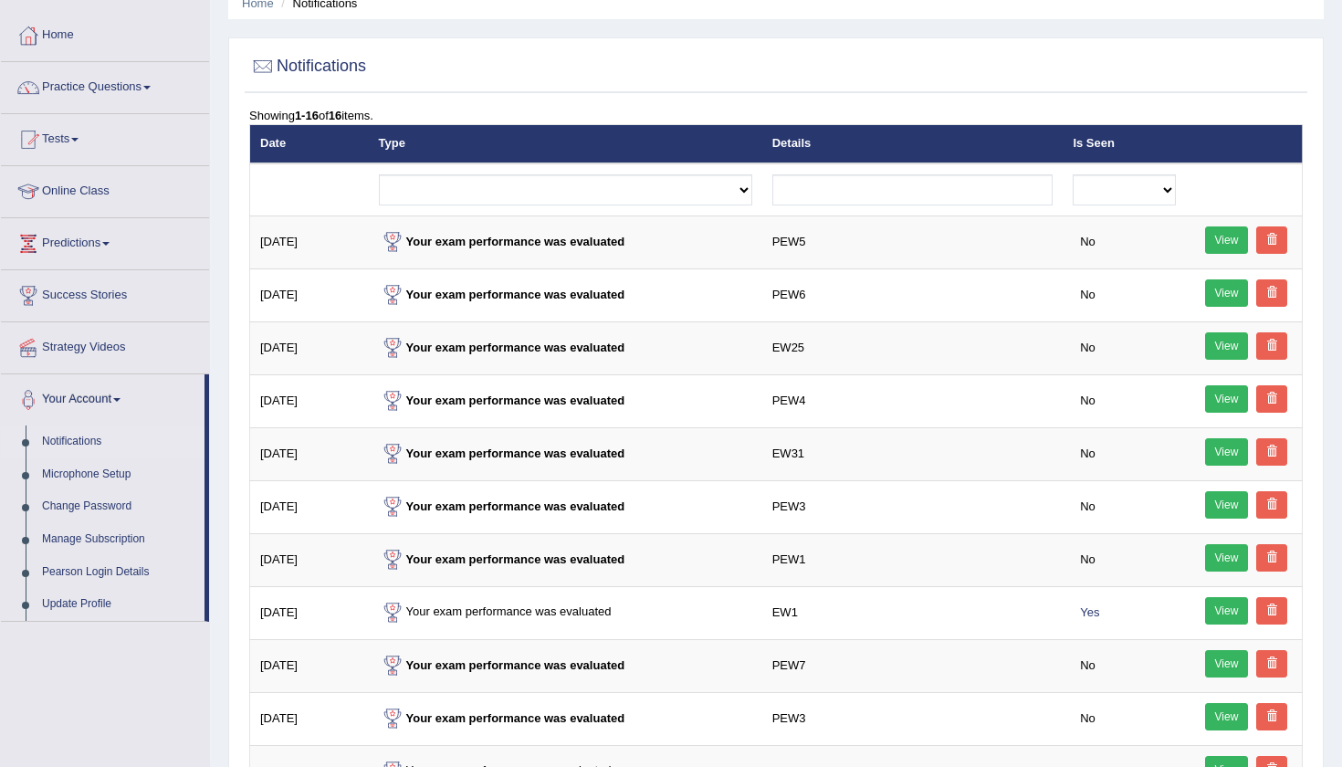
scroll to position [89, 0]
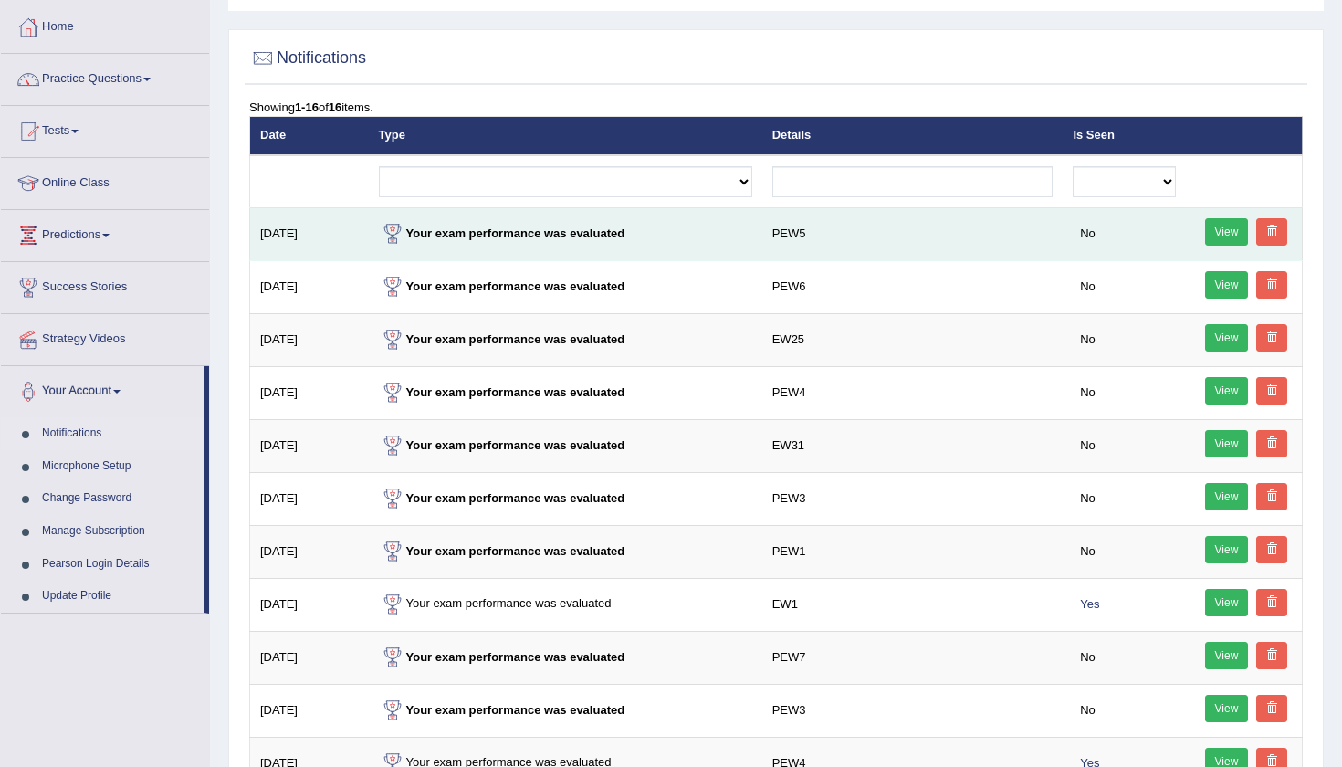
click at [1210, 227] on link "View" at bounding box center [1227, 231] width 44 height 27
